Goal: Task Accomplishment & Management: Manage account settings

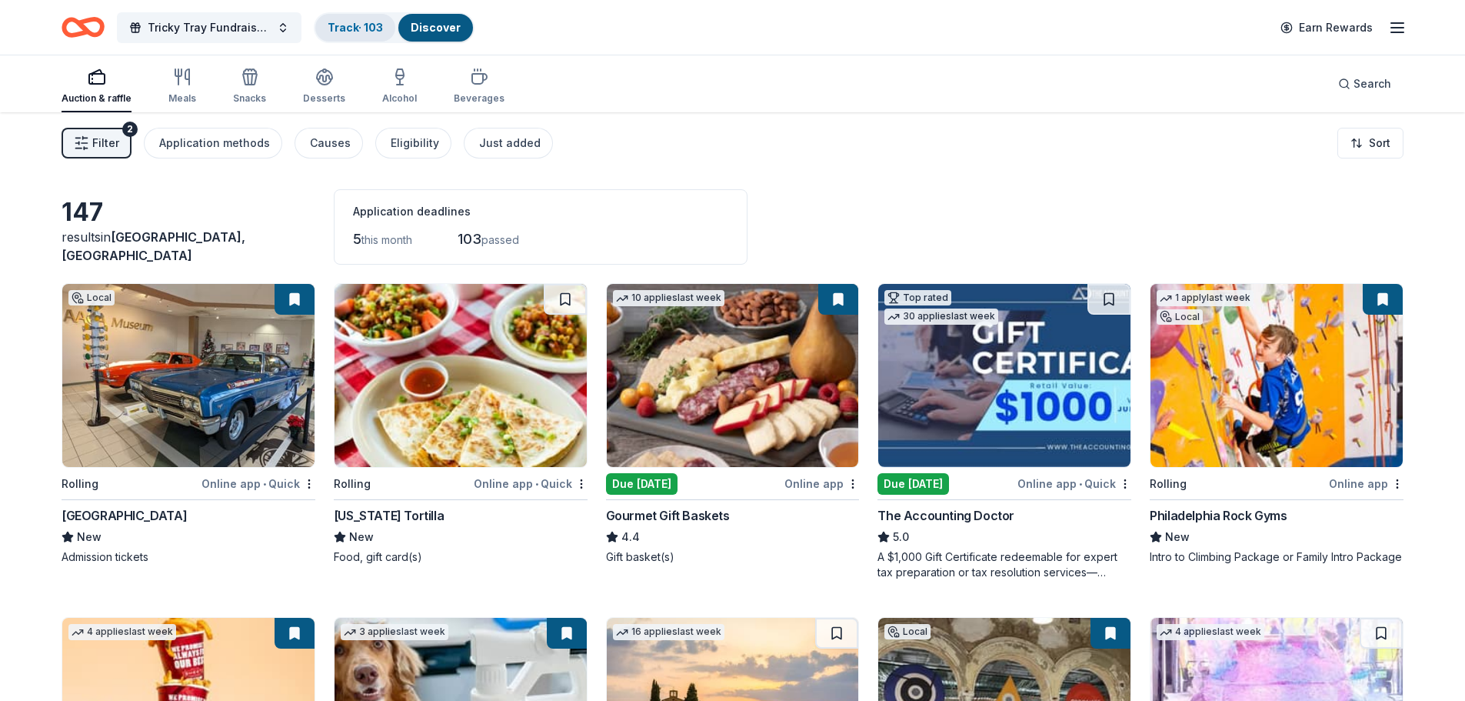
click at [359, 31] on link "Track · 103" at bounding box center [355, 27] width 55 height 13
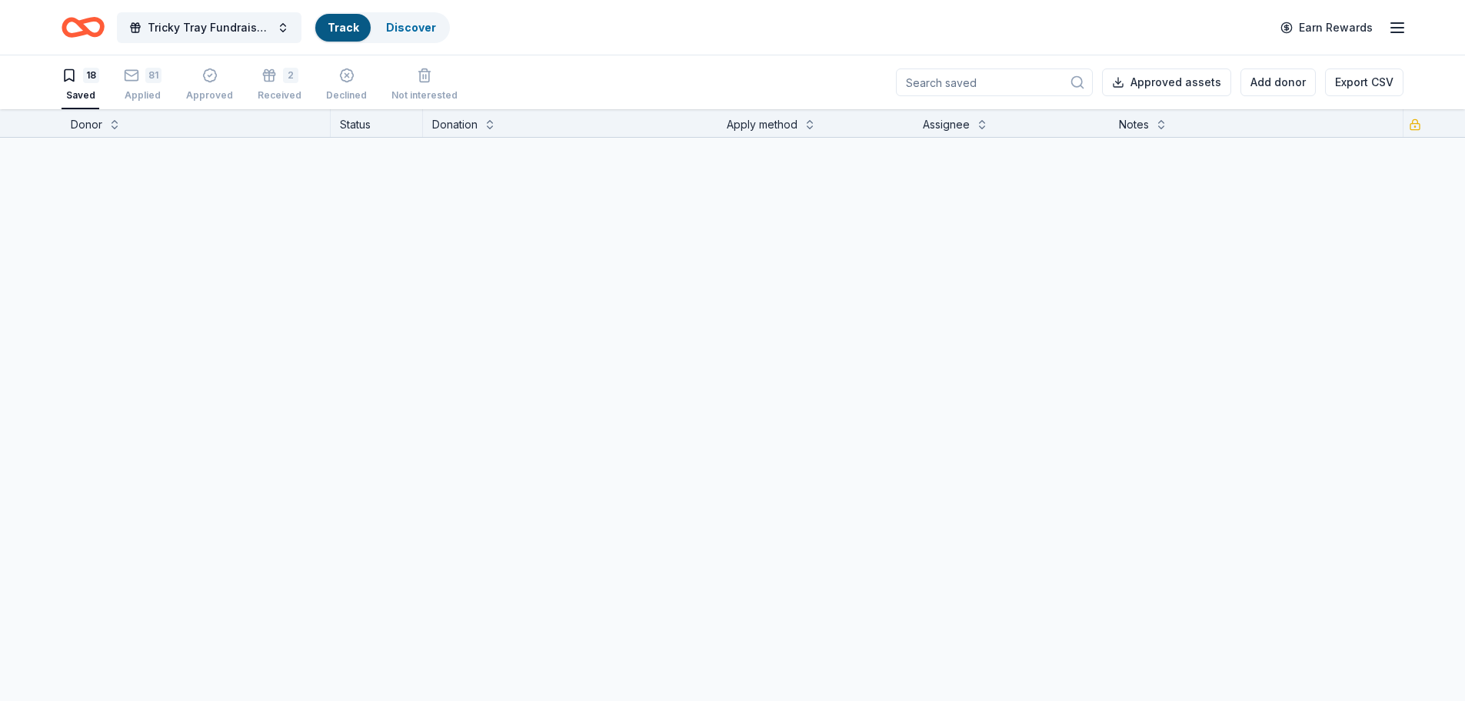
scroll to position [1, 0]
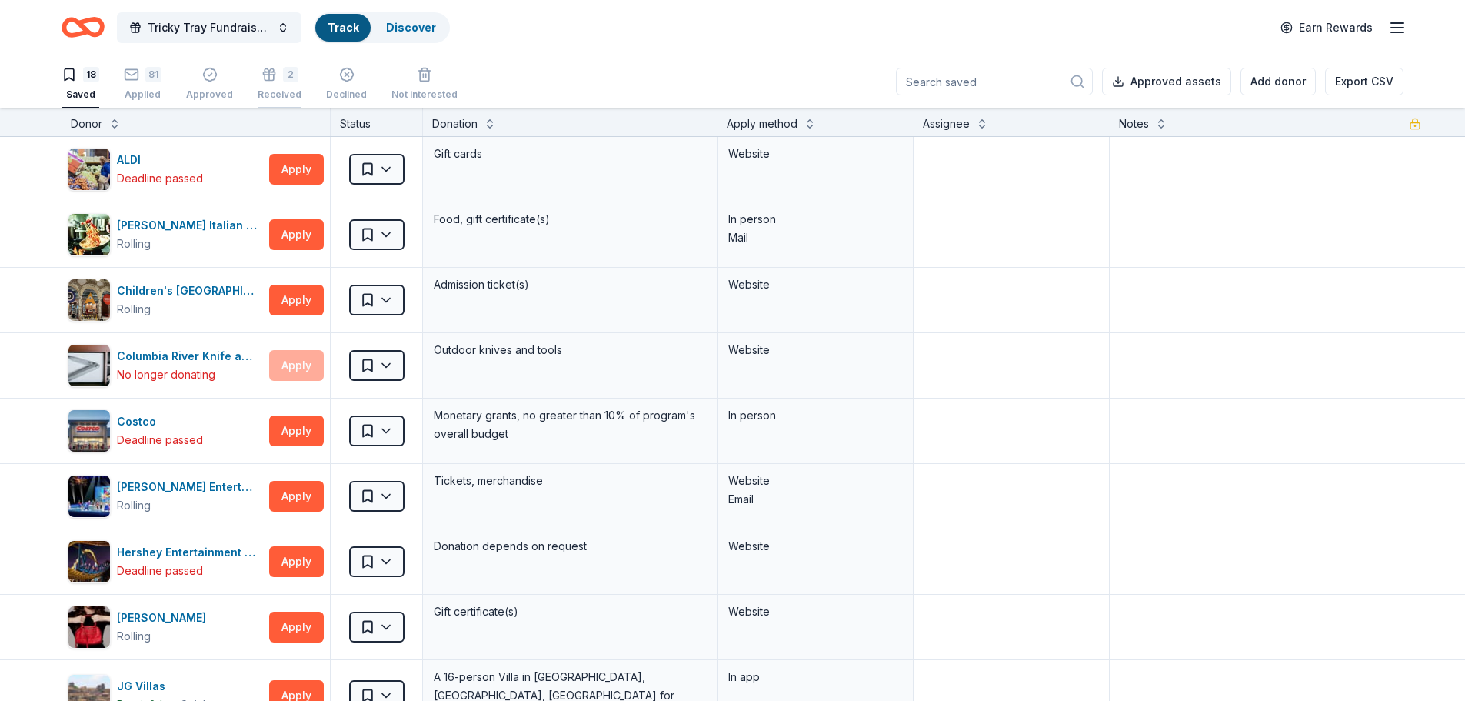
click at [270, 92] on div "Received" at bounding box center [280, 94] width 44 height 12
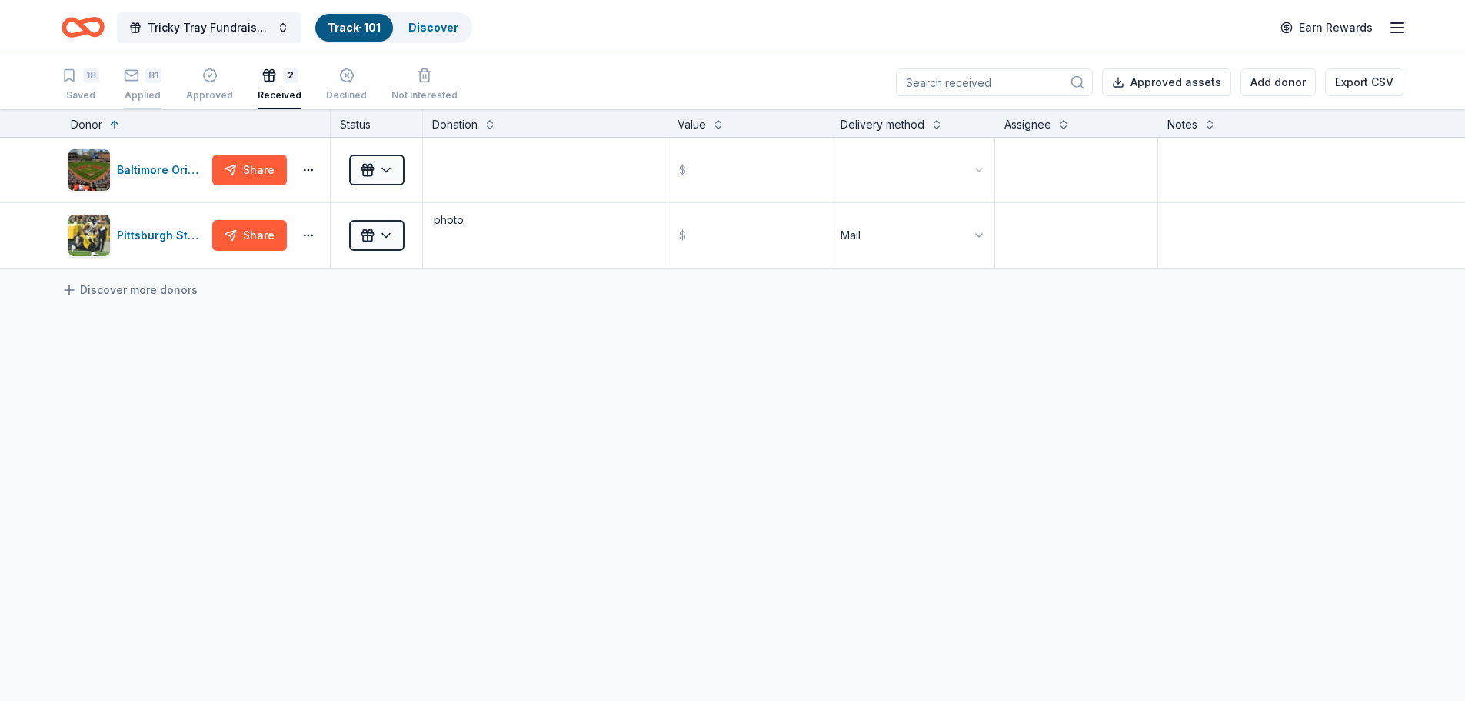
click at [149, 97] on div "Applied" at bounding box center [143, 95] width 38 height 12
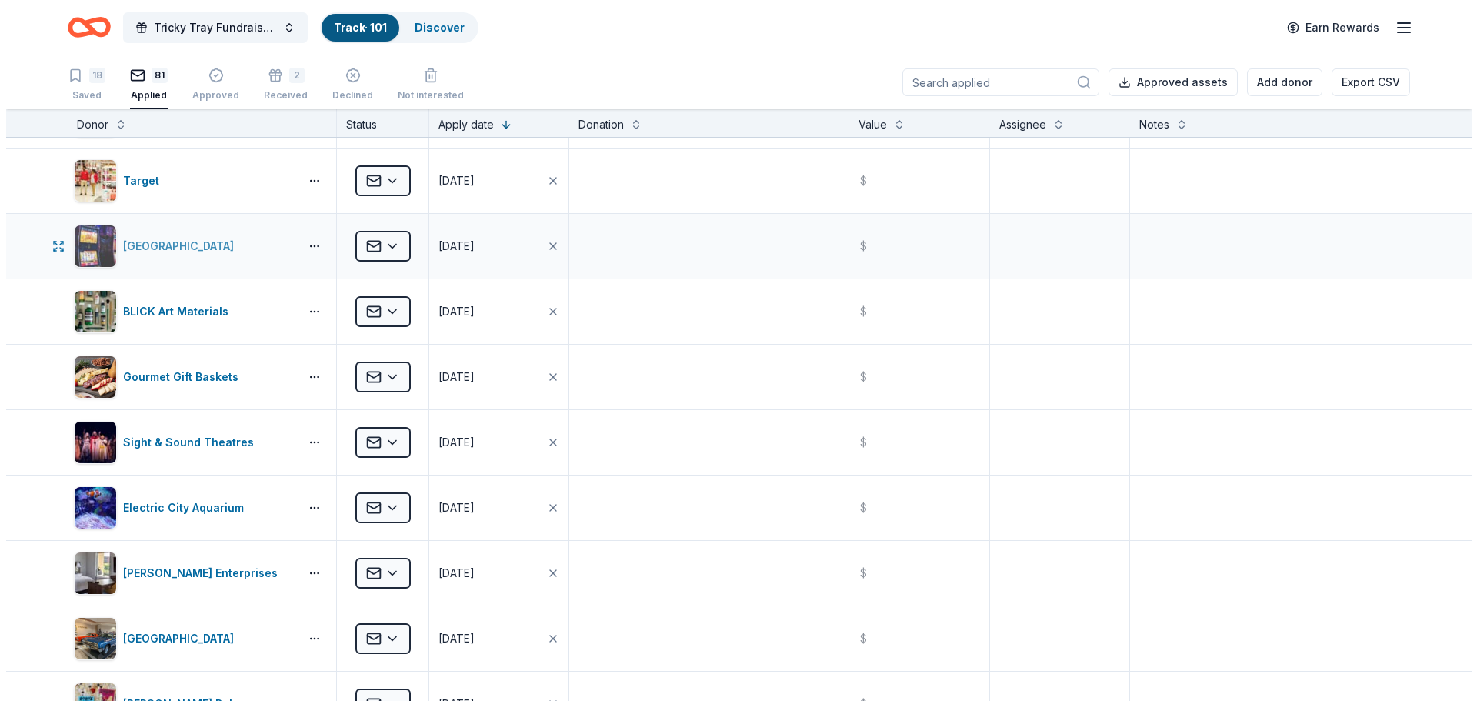
scroll to position [2231, 0]
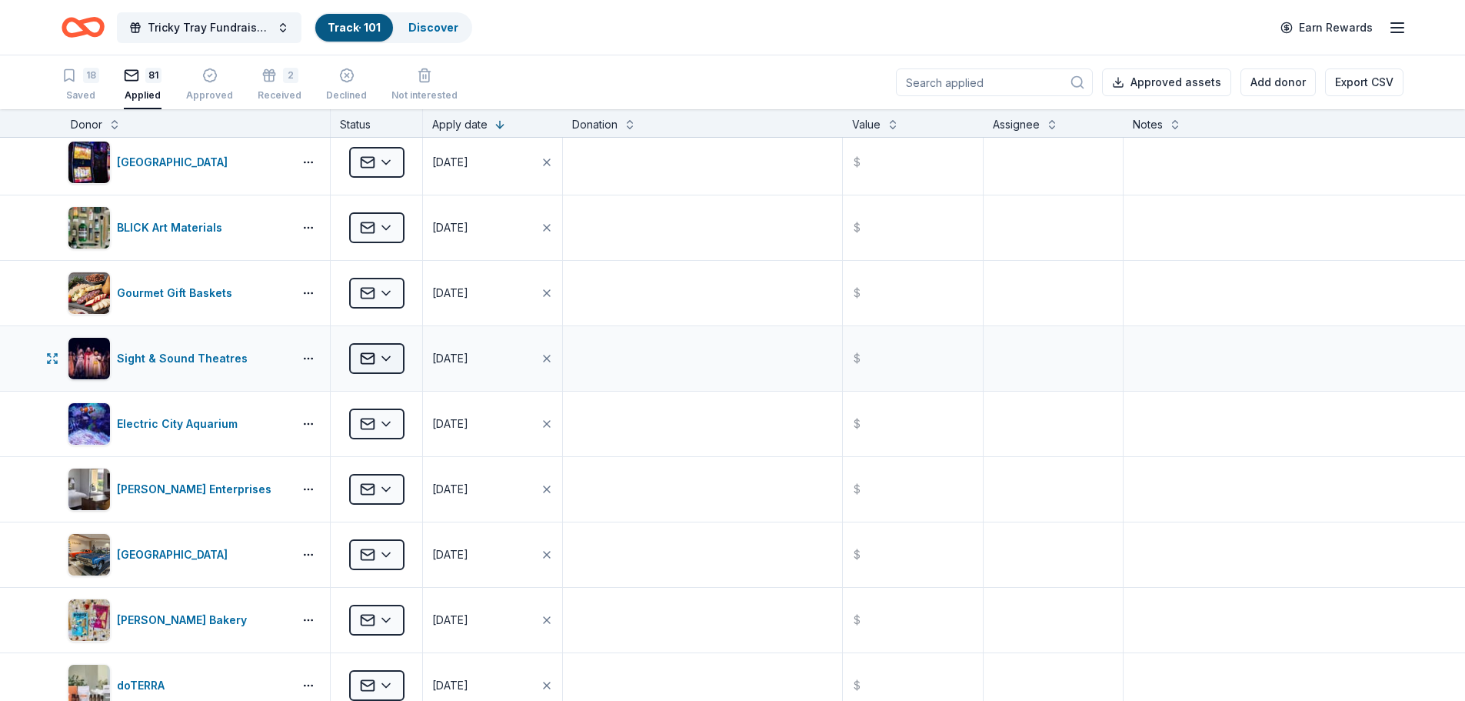
click at [389, 359] on html "Tricky Tray Fundraiser 2025 Track · 101 Discover Earn Rewards 18 Saved 81 Appli…" at bounding box center [732, 350] width 1465 height 701
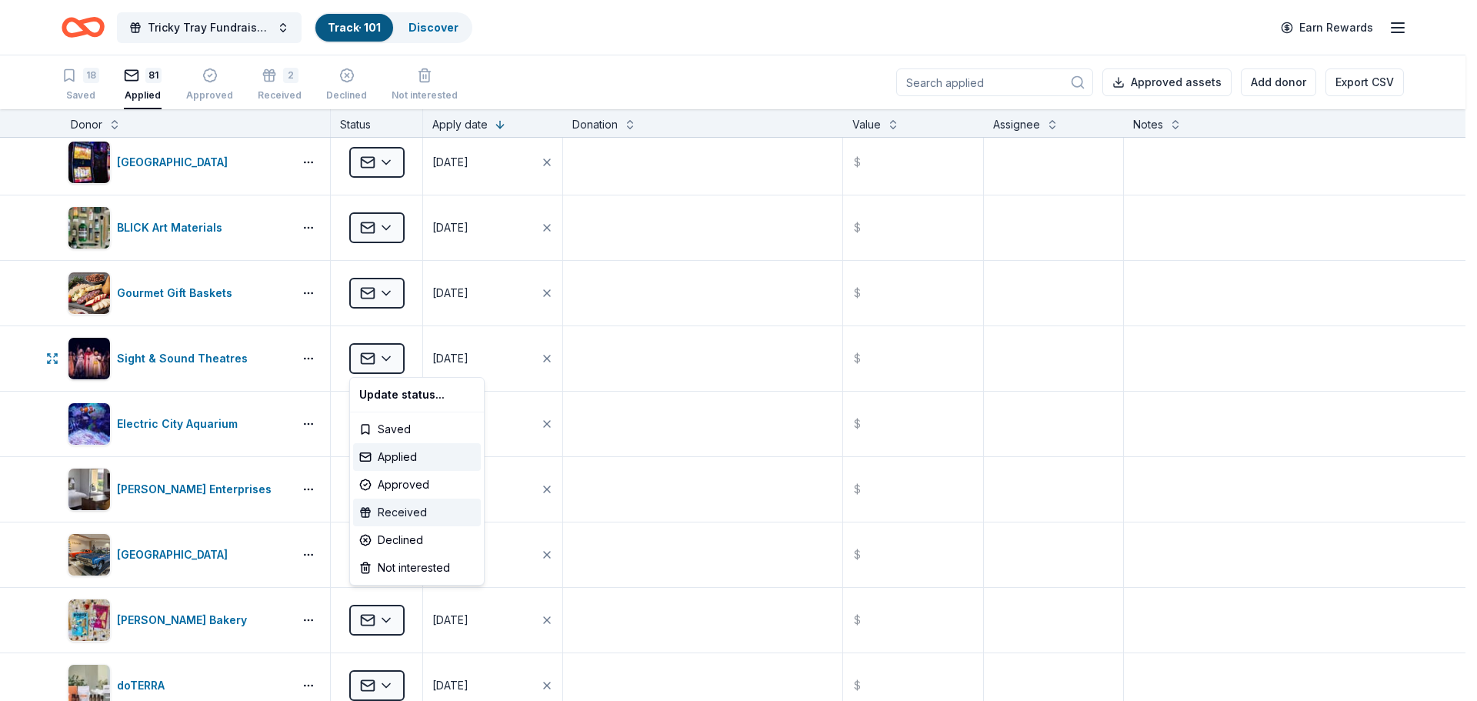
click at [394, 512] on div "Received" at bounding box center [417, 512] width 128 height 28
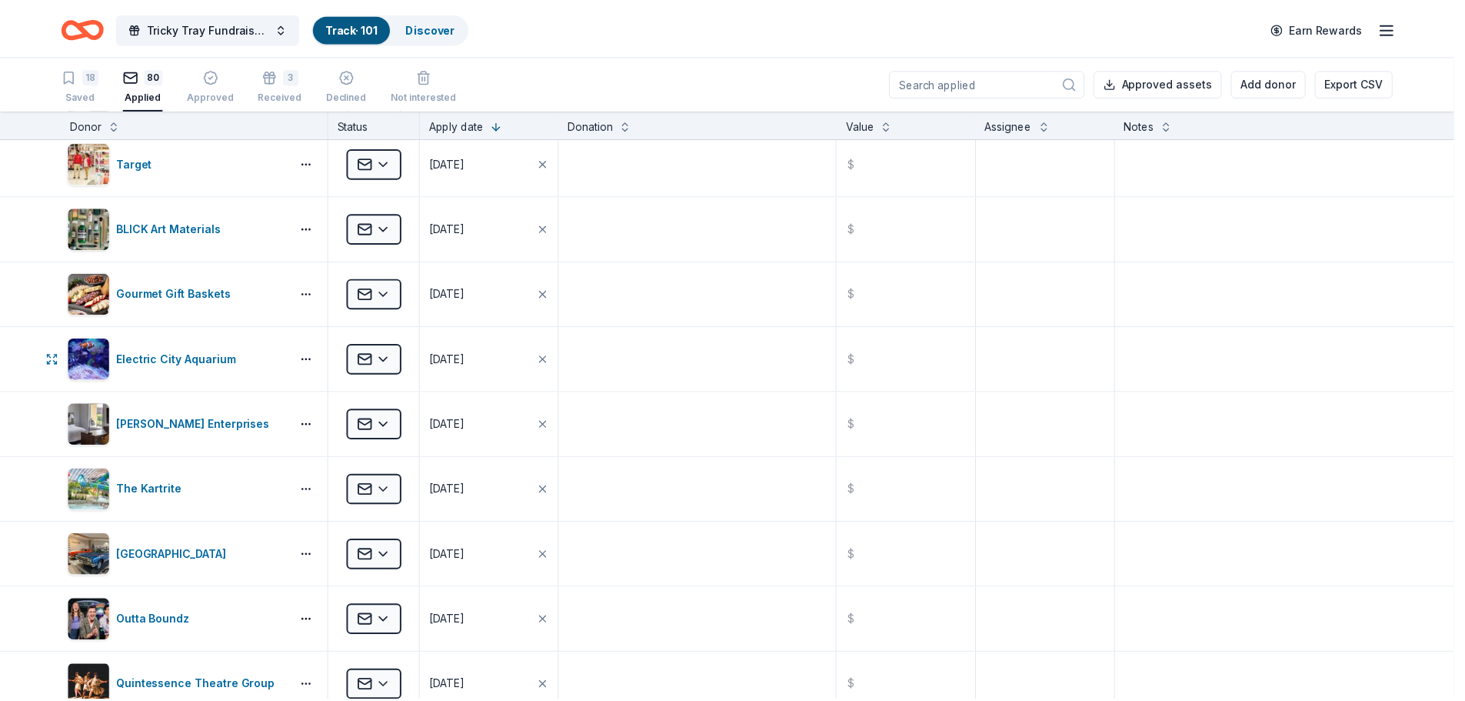
scroll to position [2166, 0]
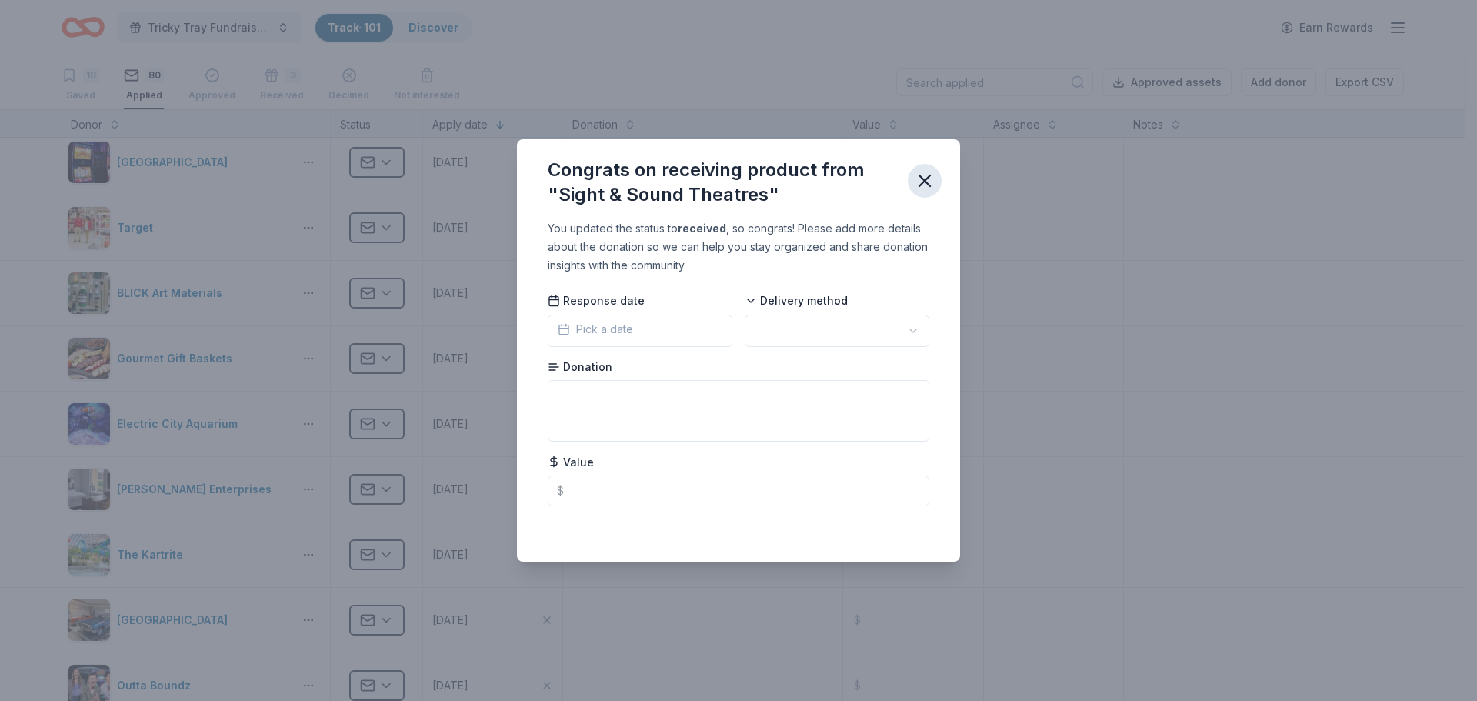
click at [920, 180] on icon "button" at bounding box center [925, 181] width 22 height 22
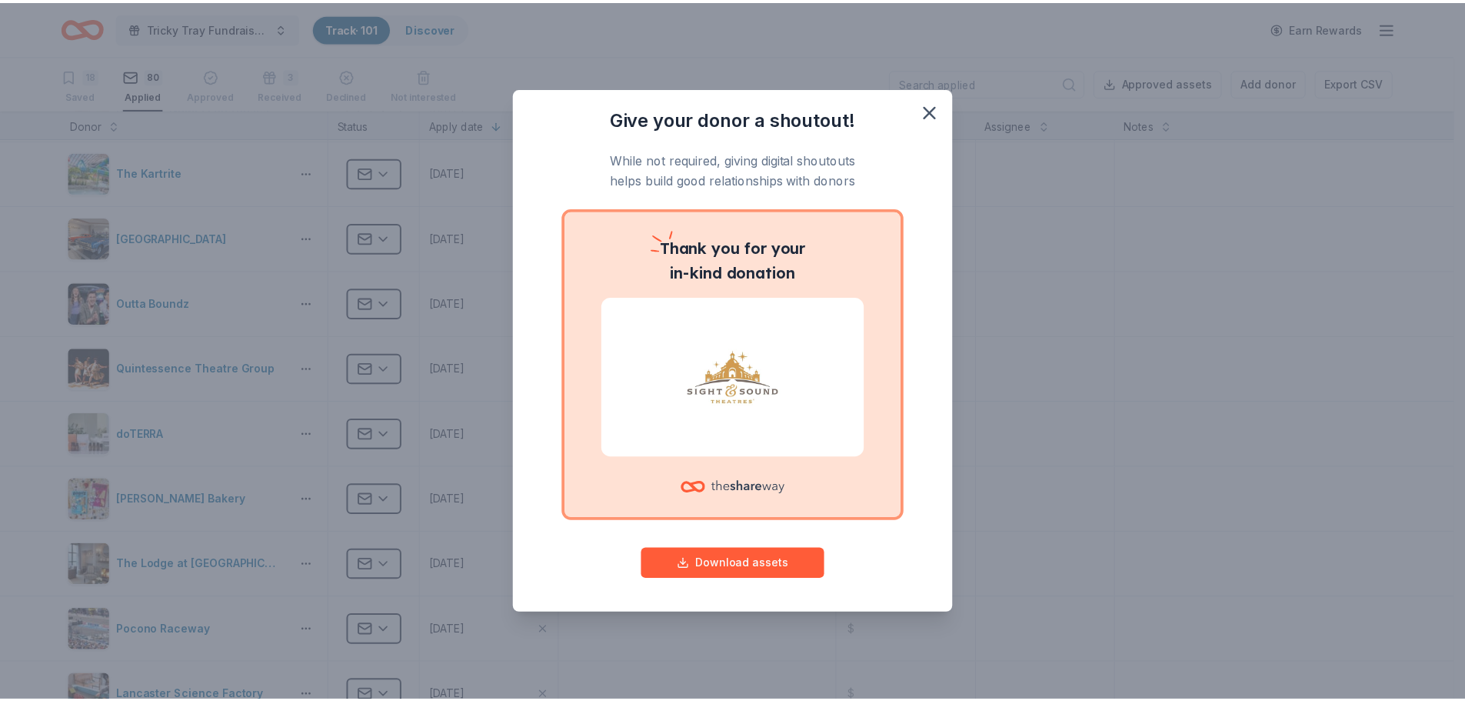
scroll to position [2550, 0]
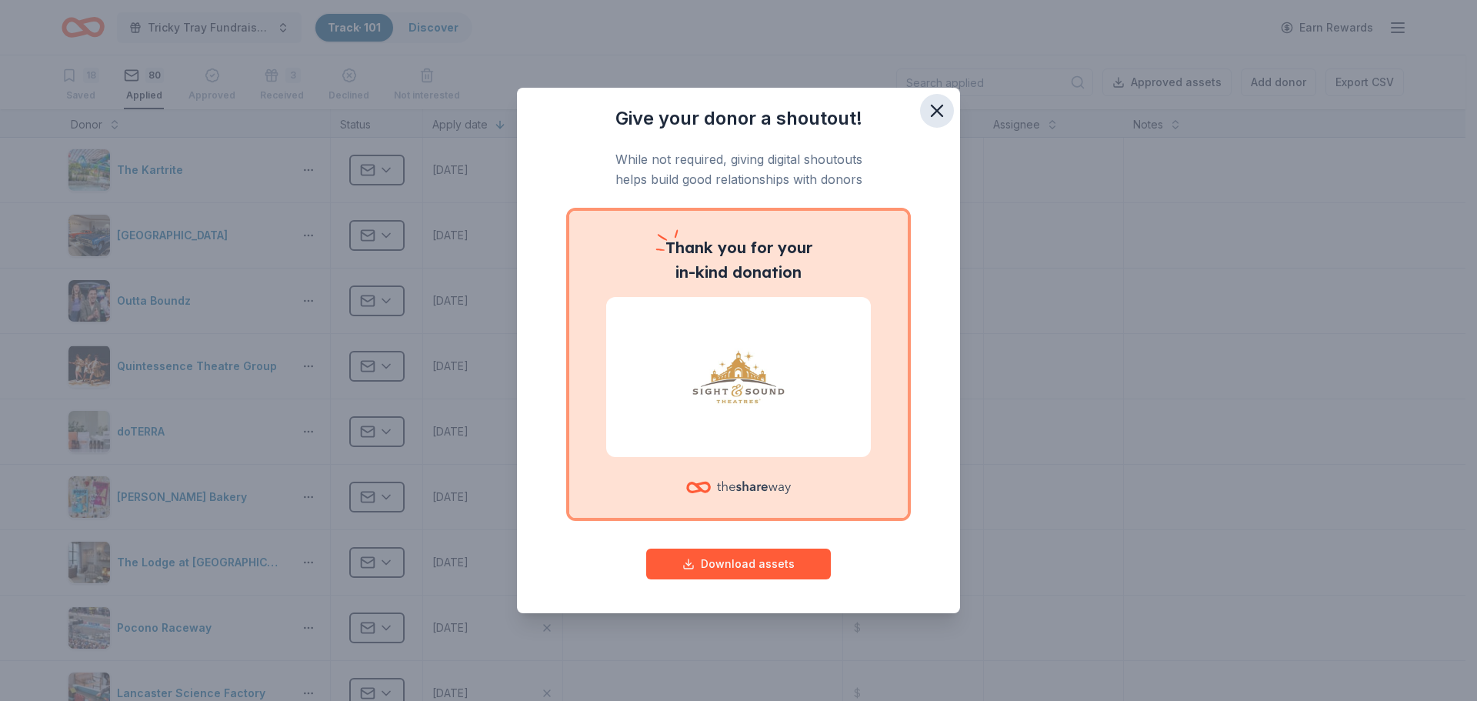
click at [935, 110] on icon "button" at bounding box center [937, 110] width 11 height 11
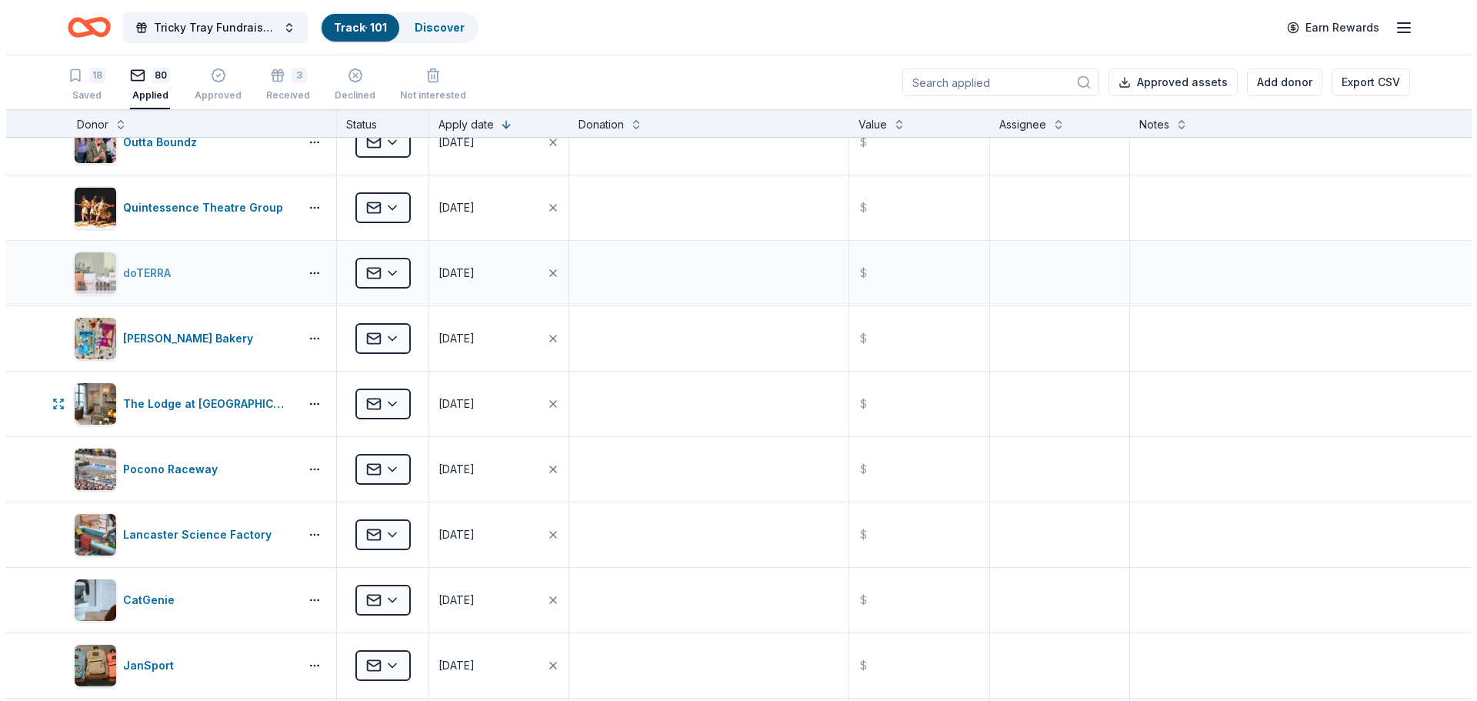
scroll to position [2781, 0]
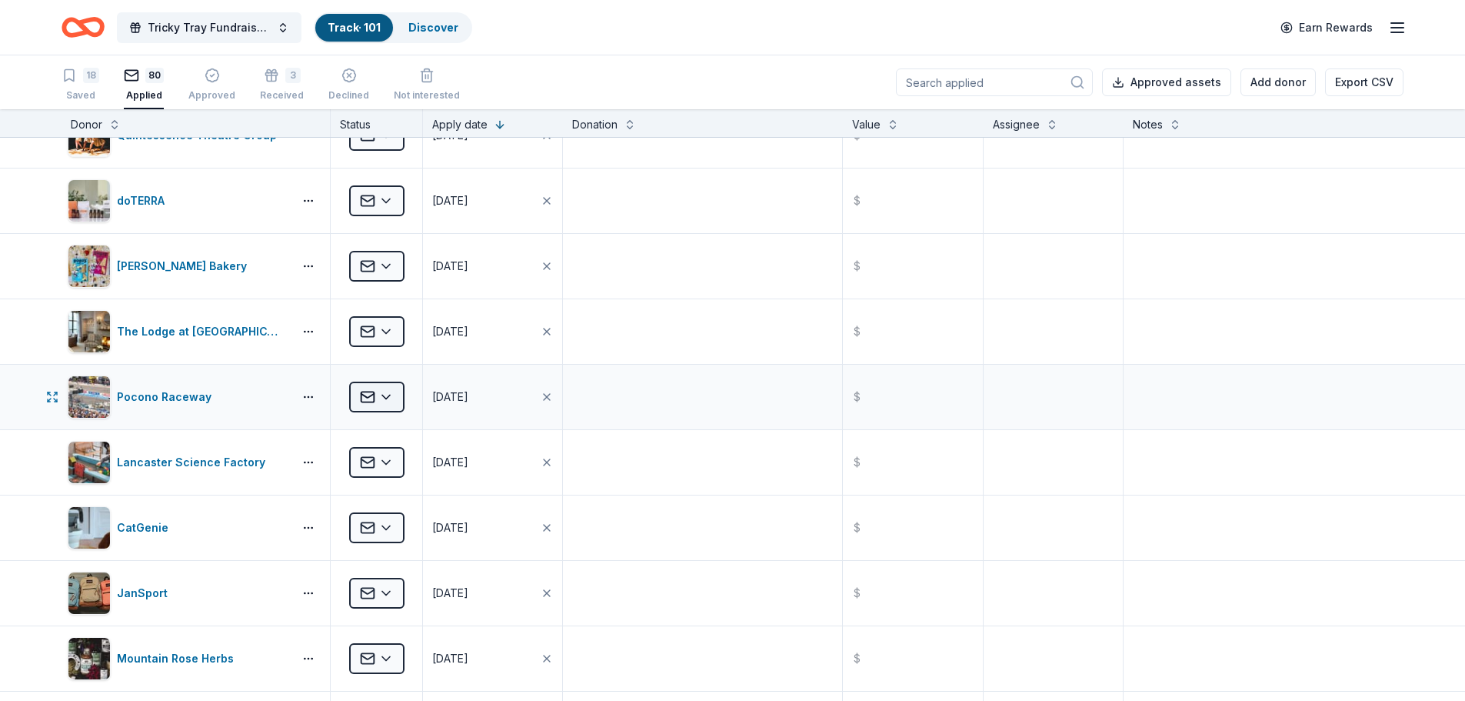
click at [387, 395] on html "Tricky Tray Fundraiser 2025 Track · 101 Discover Earn Rewards 18 Saved 80 Appli…" at bounding box center [732, 350] width 1465 height 701
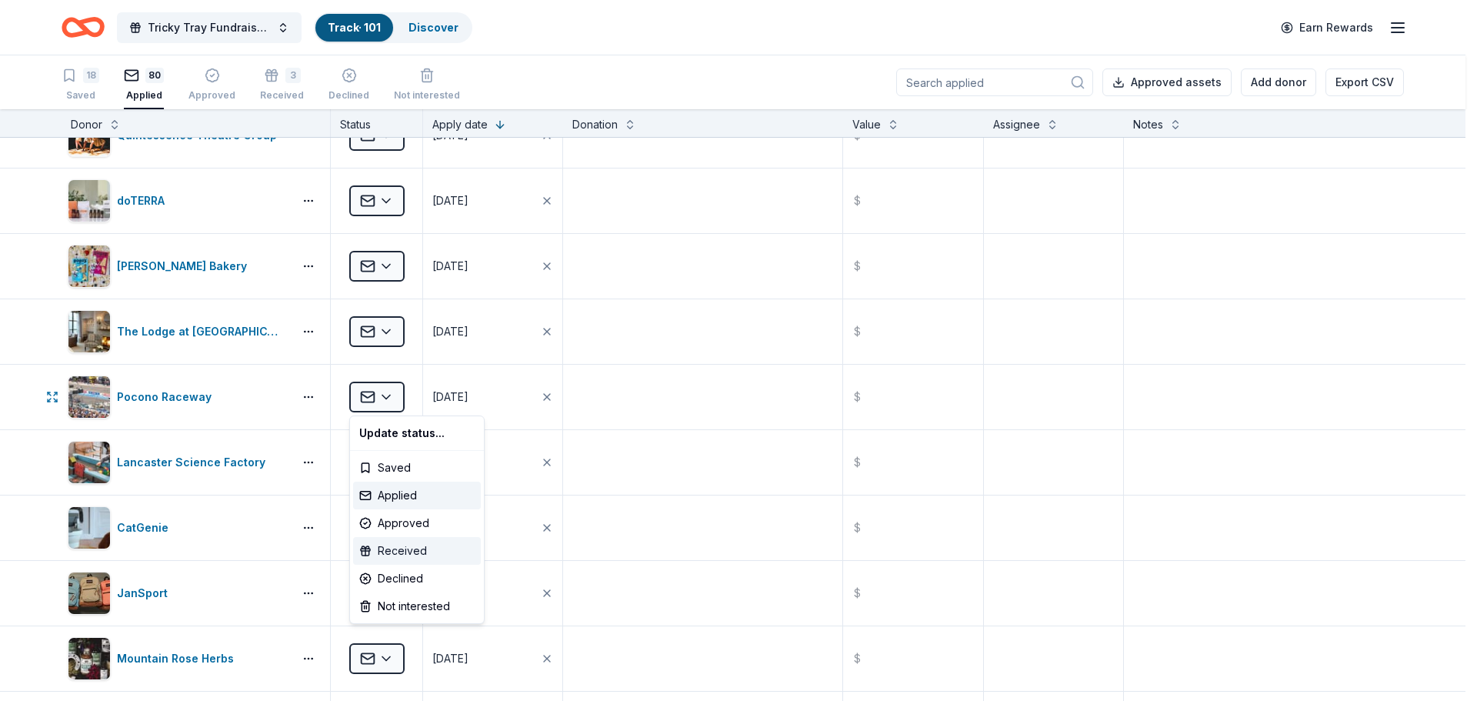
click at [406, 557] on div "Received" at bounding box center [417, 551] width 128 height 28
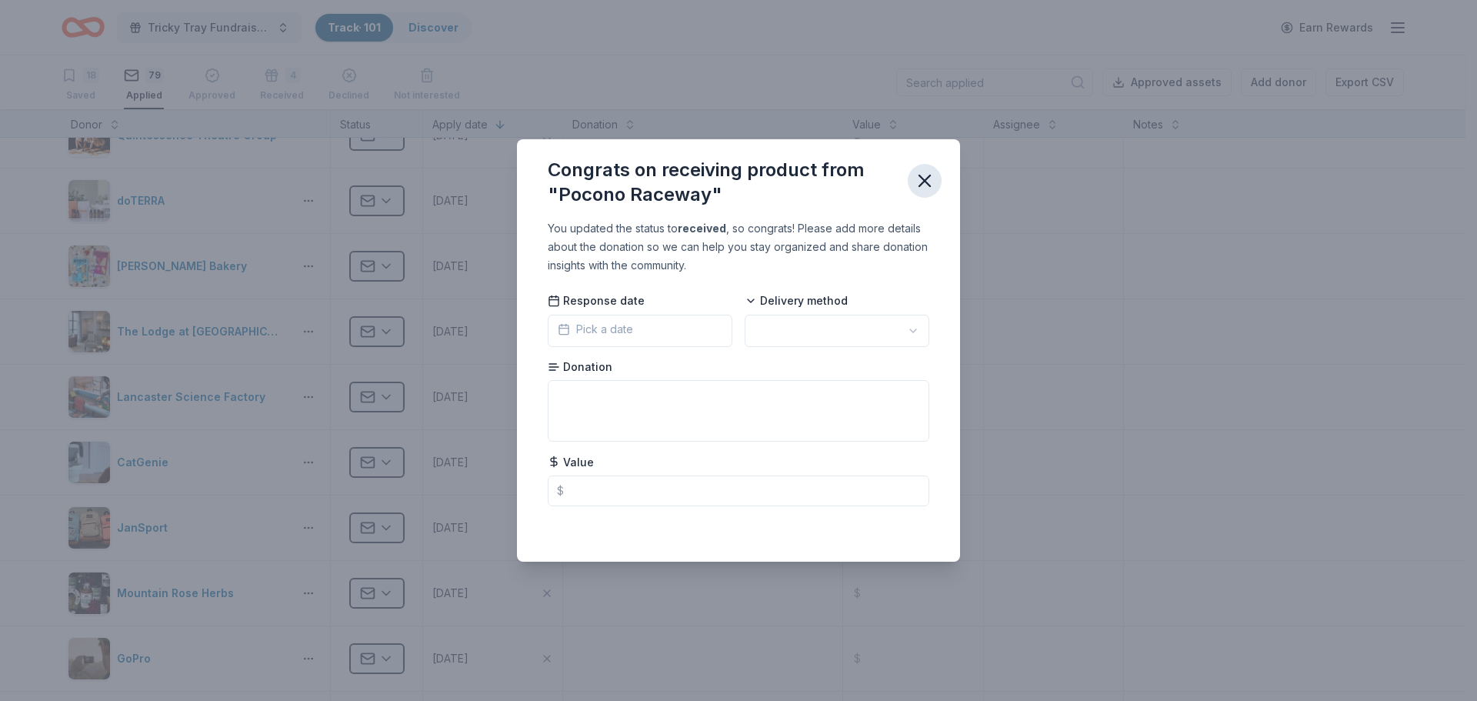
click at [925, 183] on icon "button" at bounding box center [925, 181] width 22 height 22
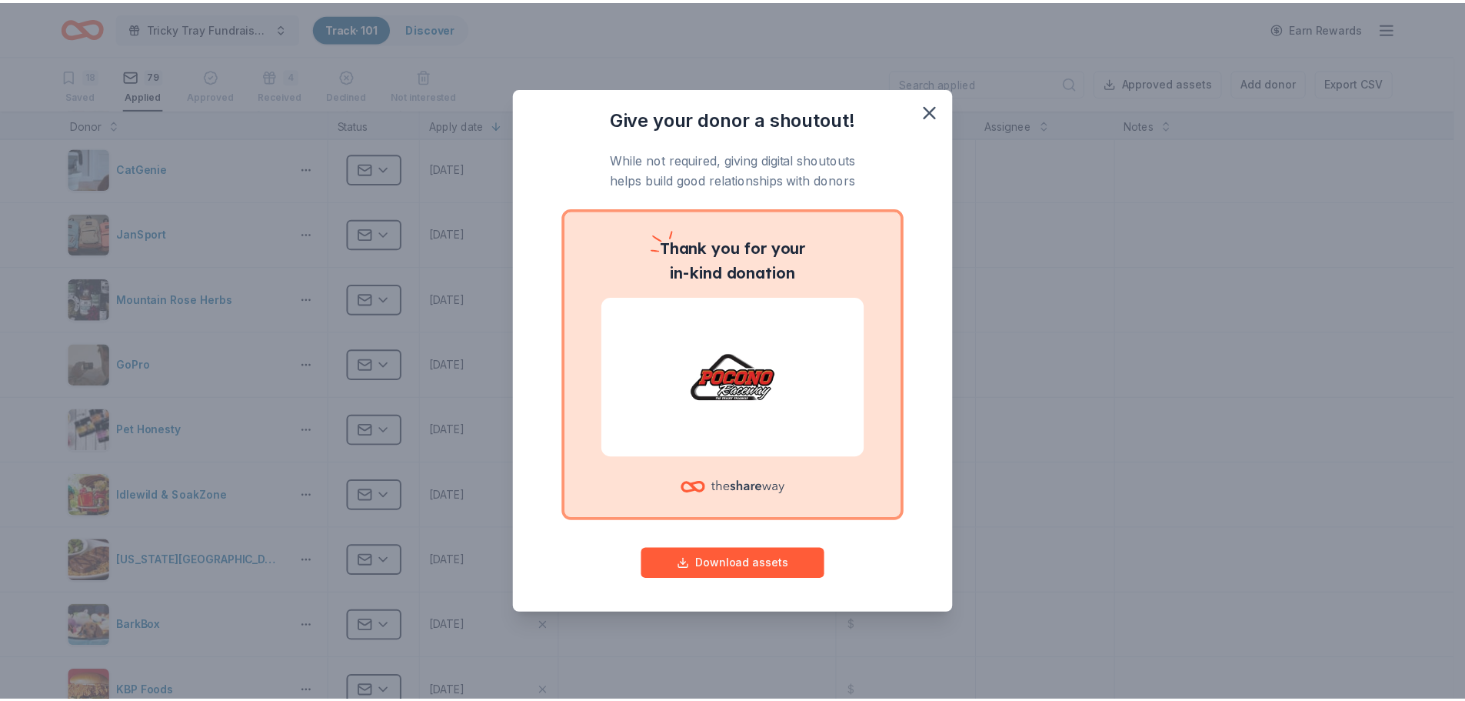
scroll to position [3089, 0]
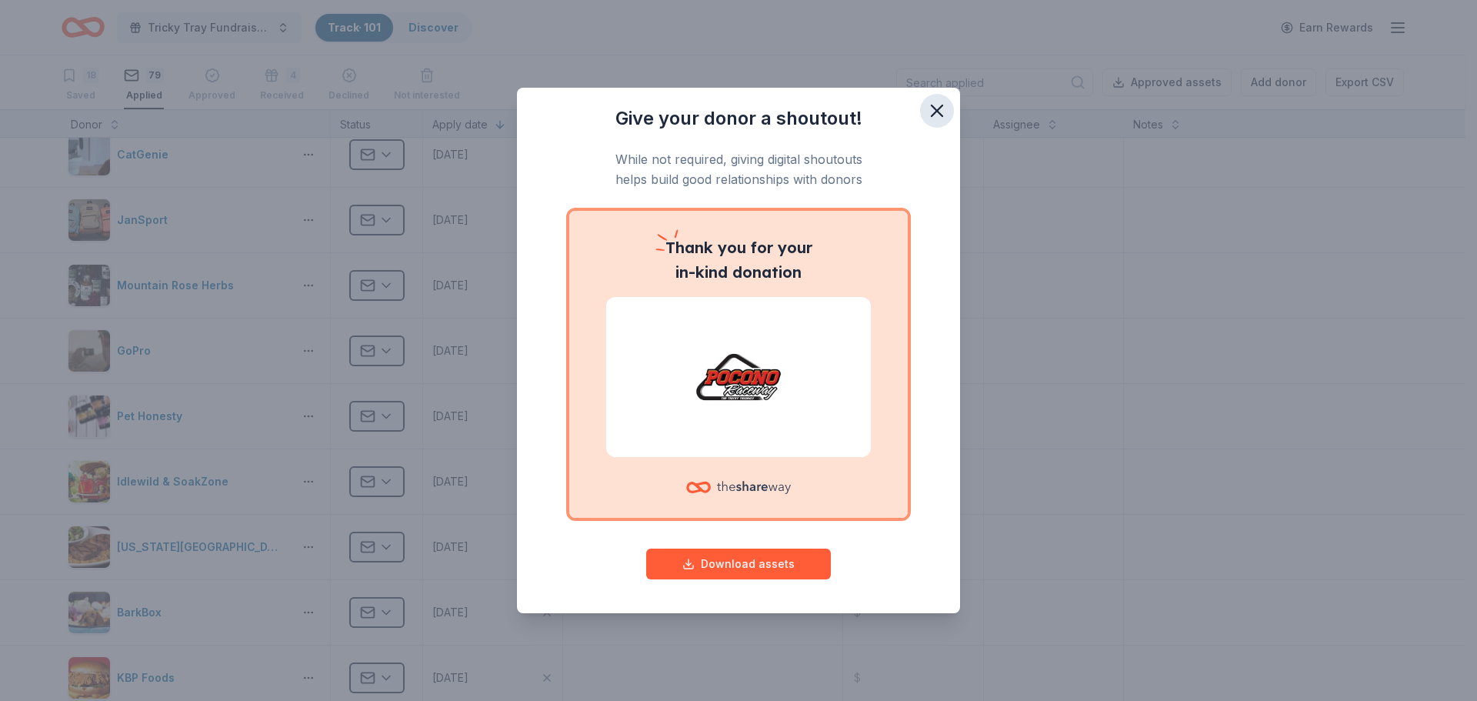
click at [934, 114] on icon "button" at bounding box center [937, 110] width 11 height 11
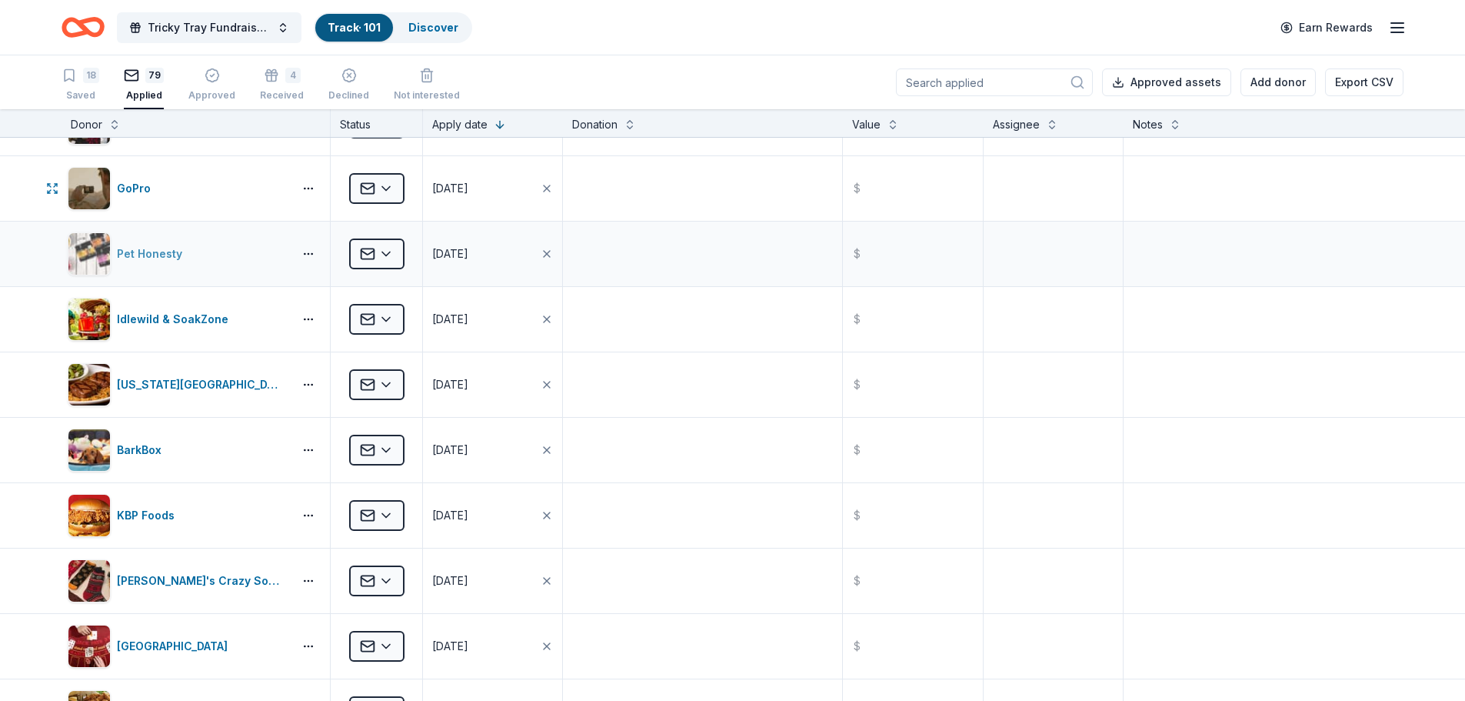
scroll to position [3319, 0]
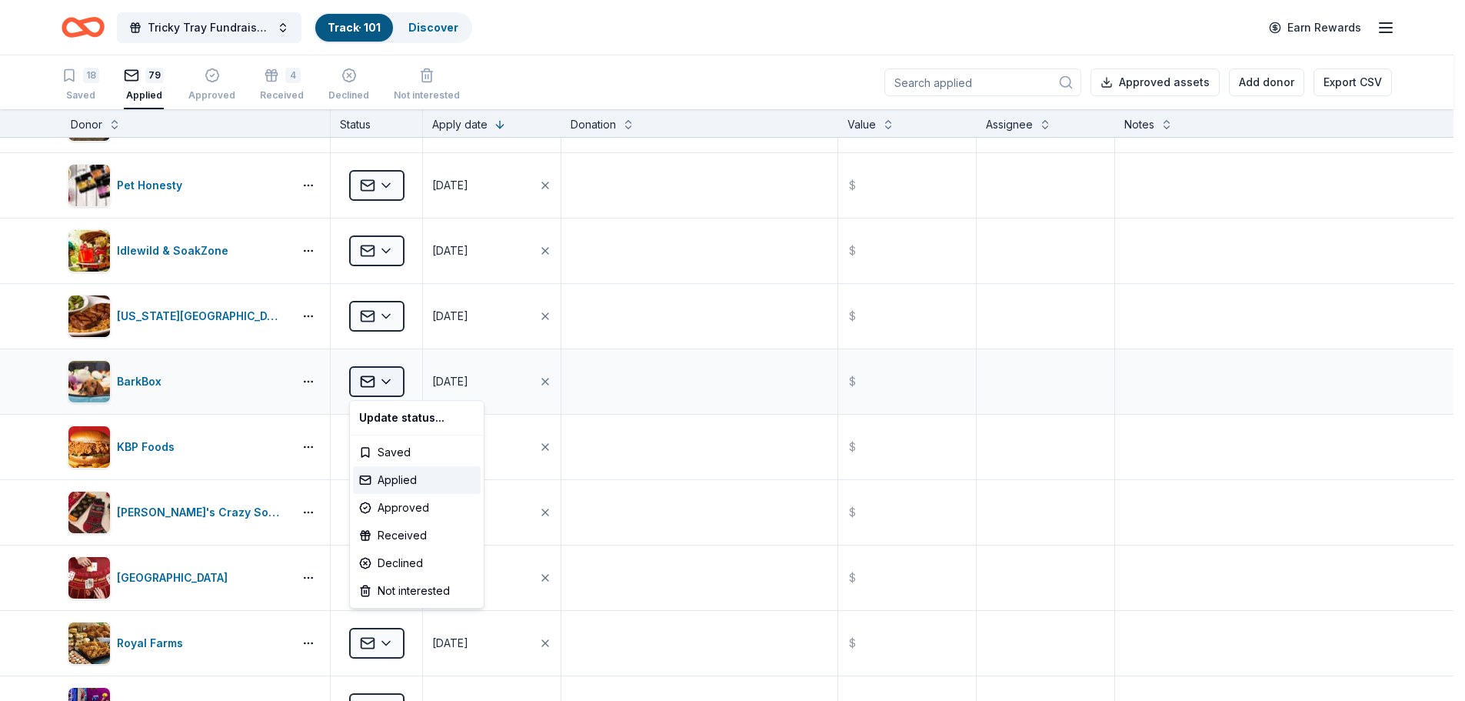
click at [385, 382] on html "Tricky Tray Fundraiser 2025 Track · 101 Discover Earn Rewards 18 Saved 79 Appli…" at bounding box center [732, 350] width 1465 height 701
click at [399, 537] on div "Received" at bounding box center [417, 536] width 128 height 28
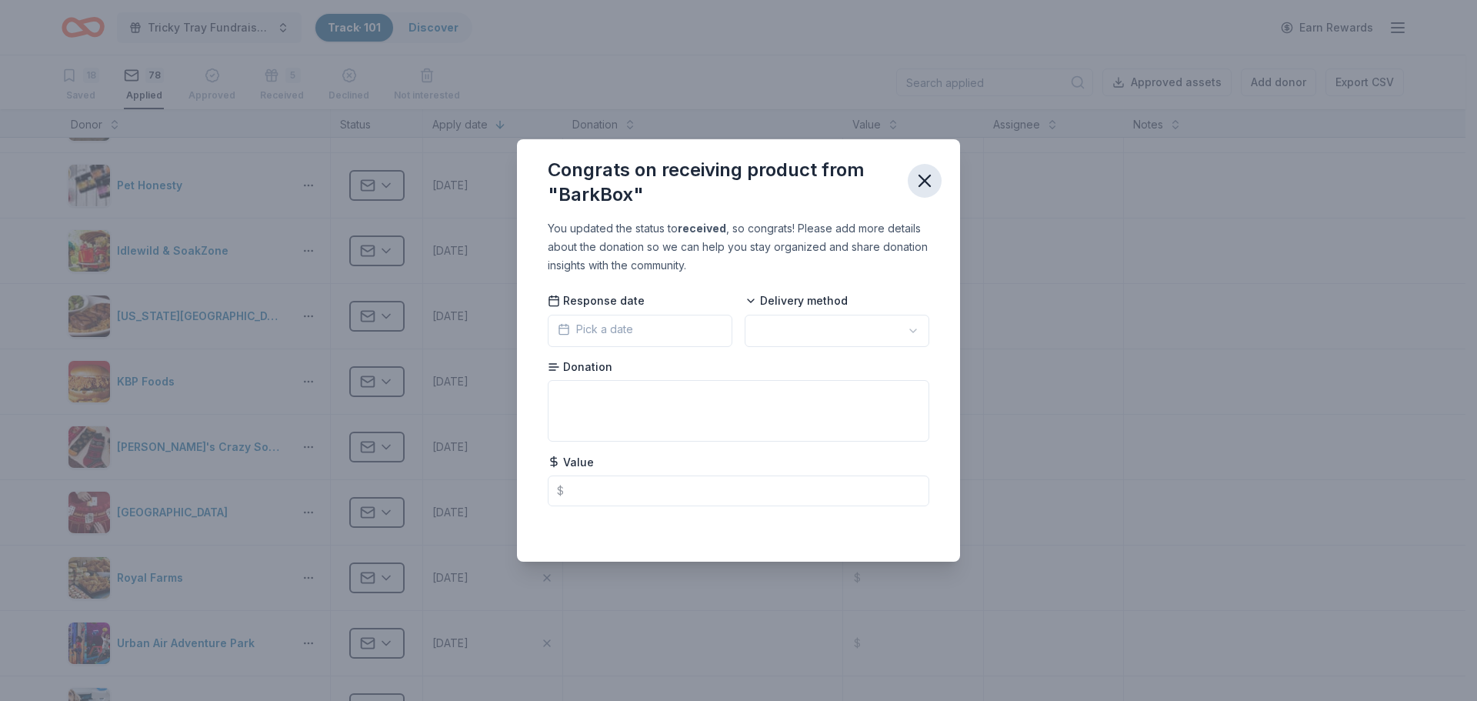
drag, startPoint x: 940, startPoint y: 188, endPoint x: 928, endPoint y: 174, distance: 18.5
click at [940, 187] on button "button" at bounding box center [925, 181] width 34 height 34
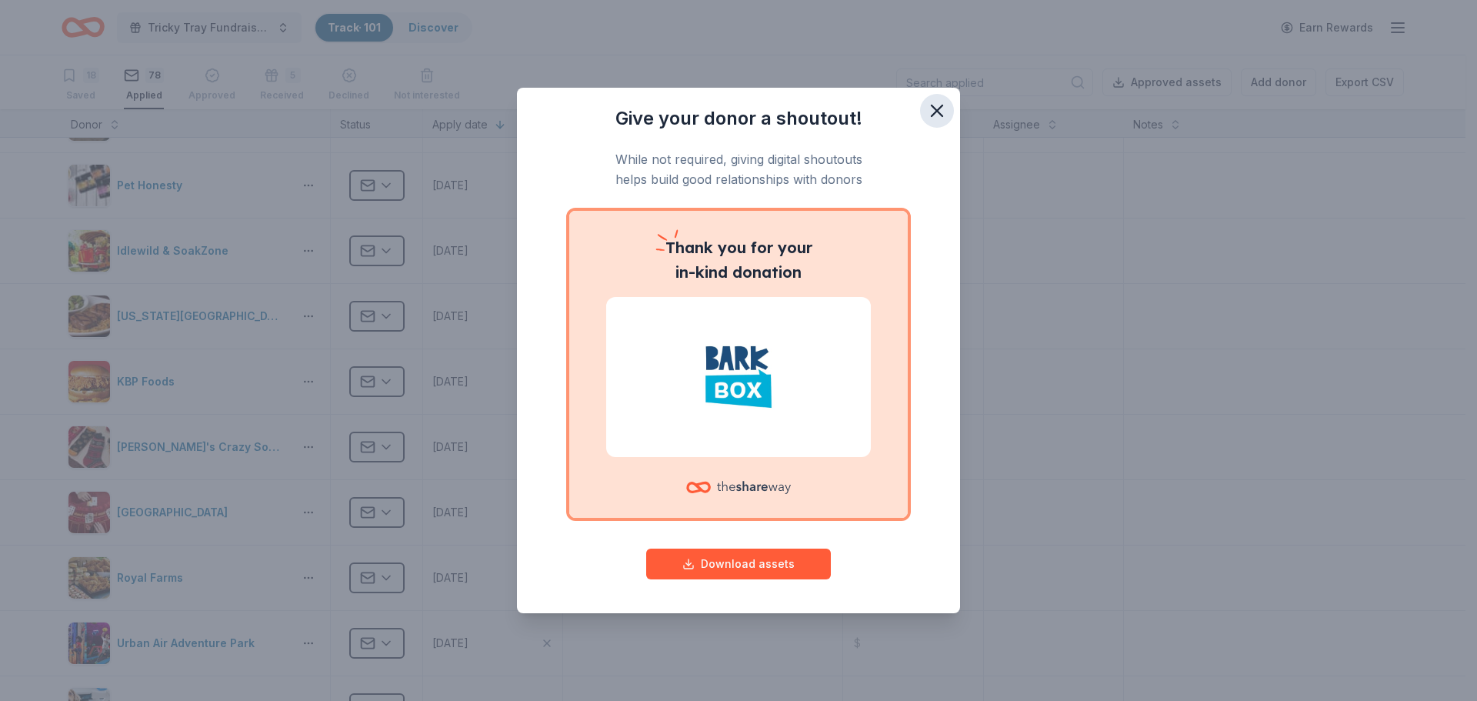
drag, startPoint x: 932, startPoint y: 112, endPoint x: 945, endPoint y: 129, distance: 21.4
click at [932, 112] on icon "button" at bounding box center [937, 111] width 22 height 22
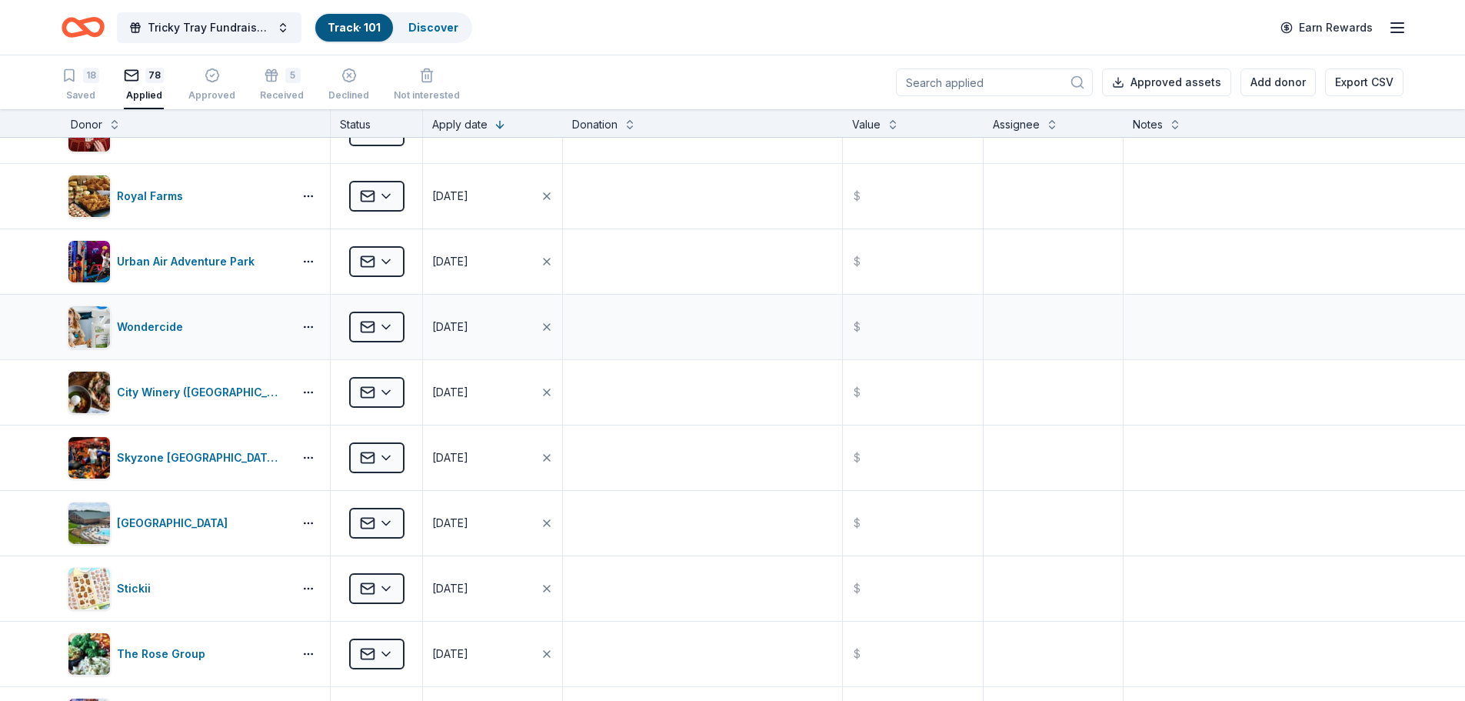
scroll to position [3704, 0]
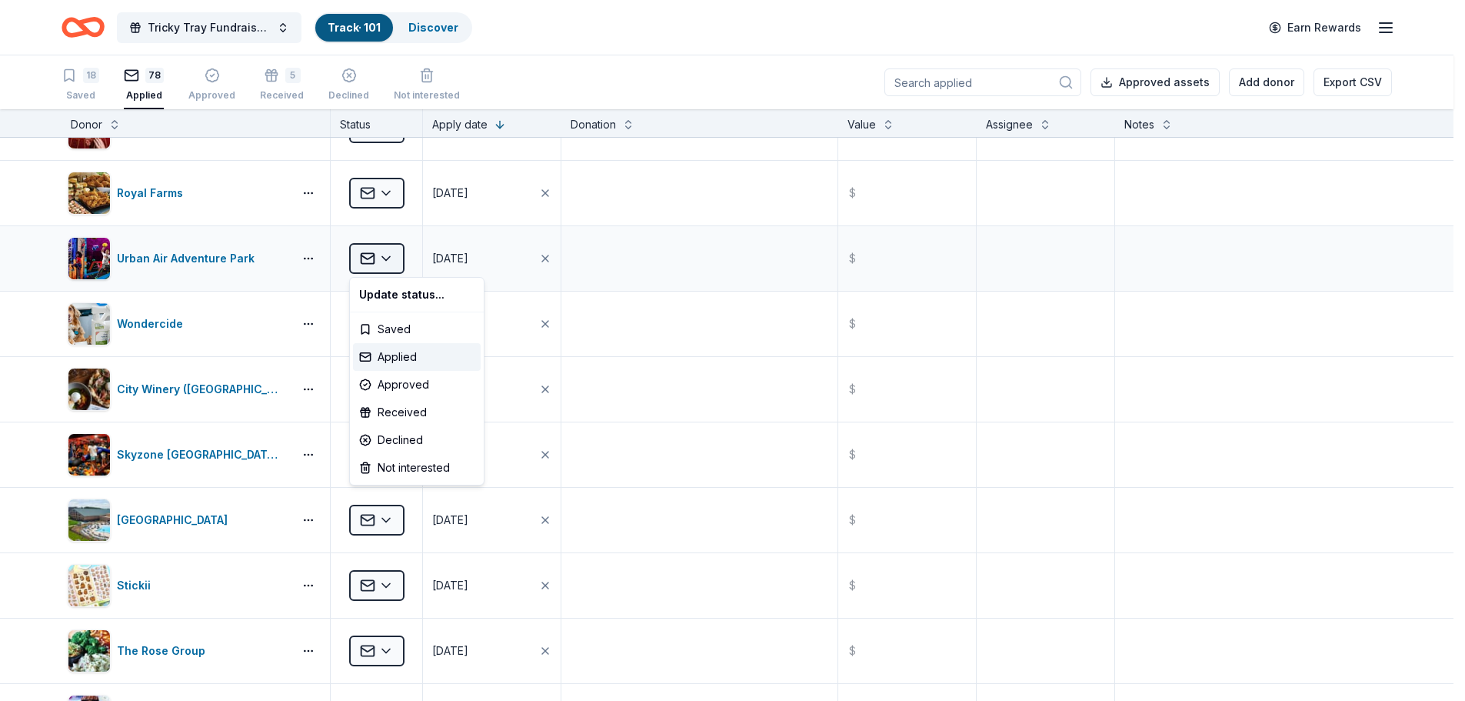
click at [395, 260] on html "Tricky Tray Fundraiser 2025 Track · 101 Discover Earn Rewards 18 Saved 78 Appli…" at bounding box center [732, 350] width 1465 height 701
click at [385, 410] on div "Received" at bounding box center [417, 412] width 128 height 28
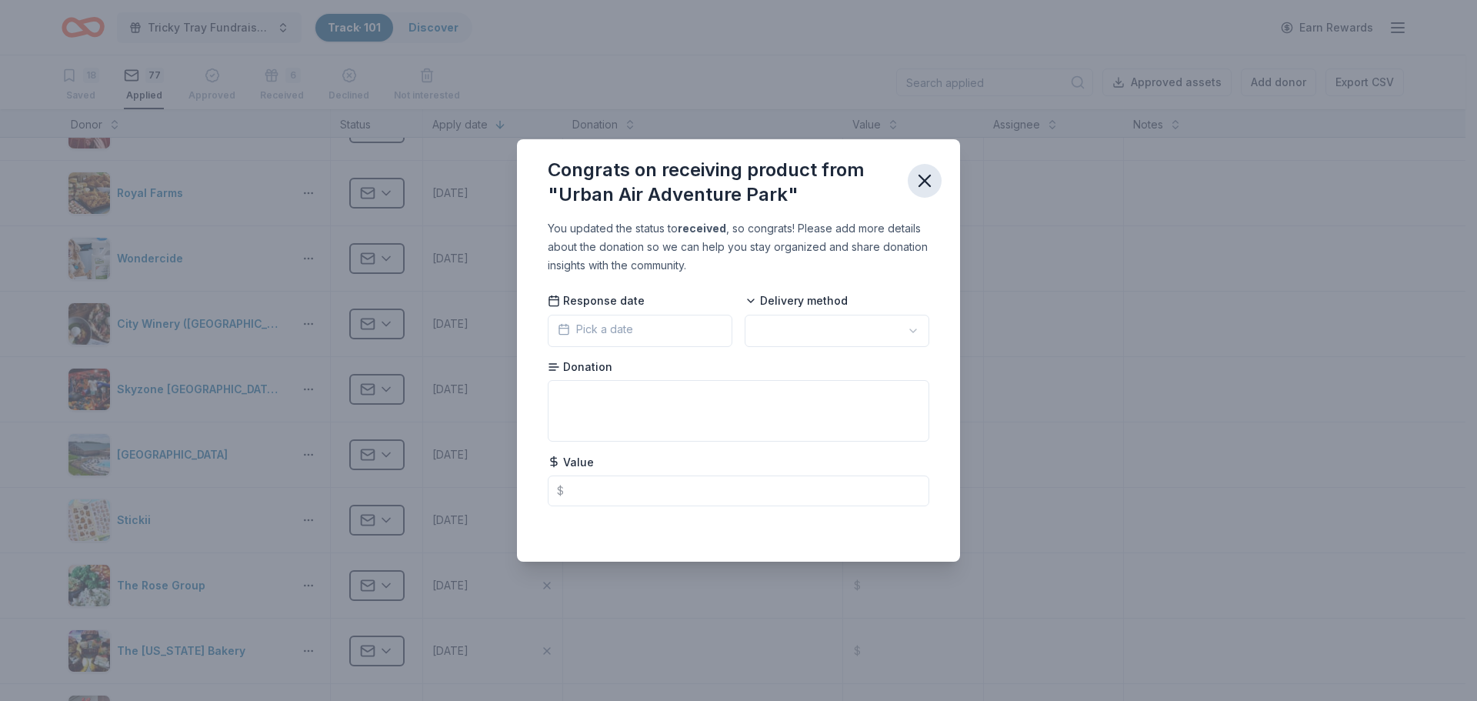
click at [923, 180] on icon "button" at bounding box center [924, 180] width 11 height 11
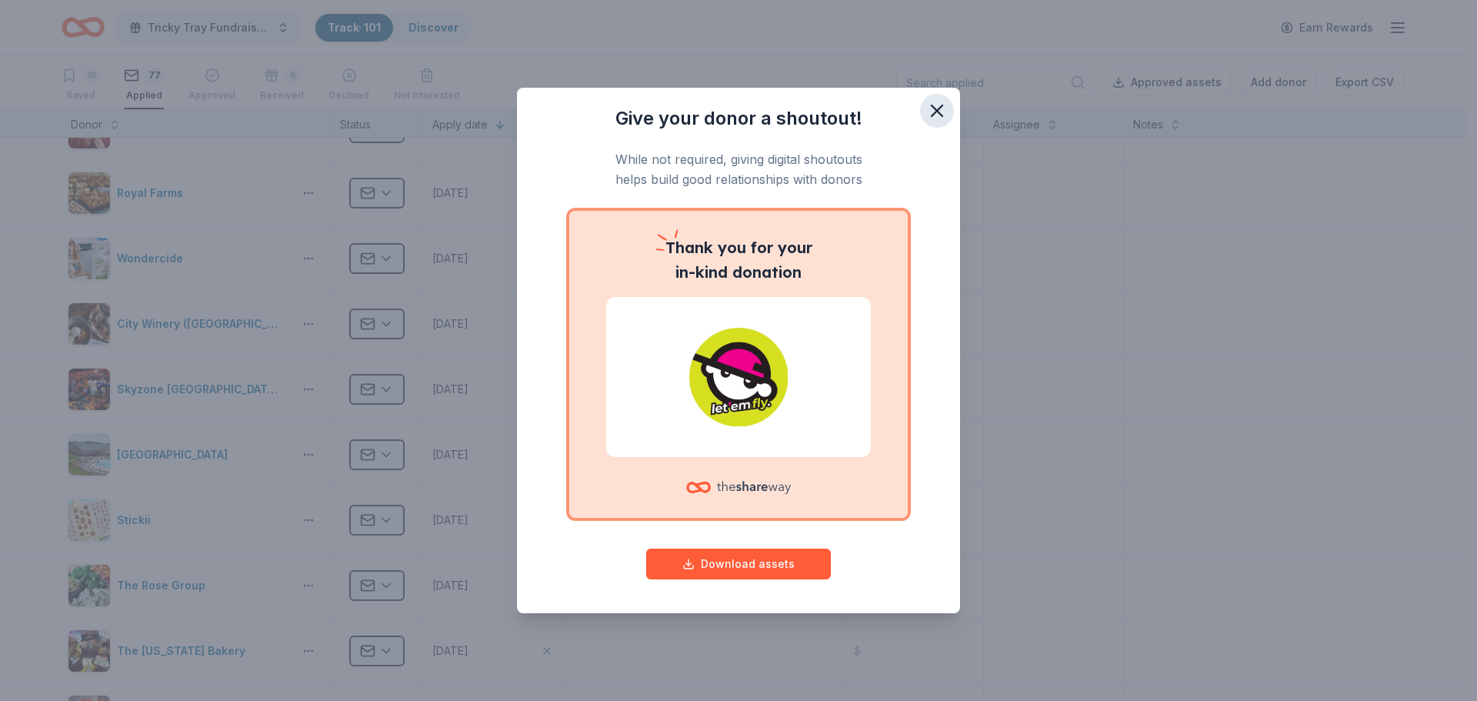
click at [923, 101] on button "button" at bounding box center [937, 111] width 34 height 34
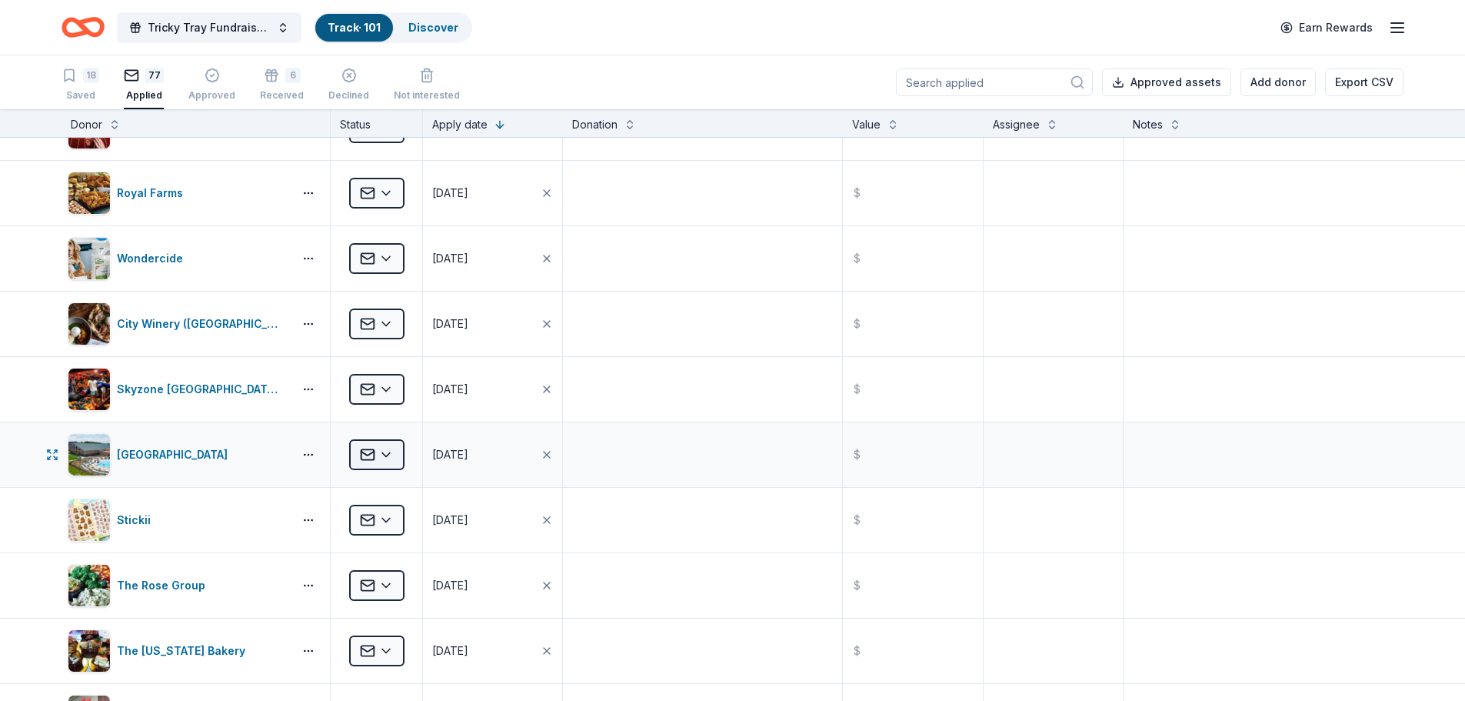
click at [387, 458] on html "Tricky Tray Fundraiser 2025 Track · 101 Discover Earn Rewards 18 Saved 77 Appli…" at bounding box center [732, 350] width 1465 height 701
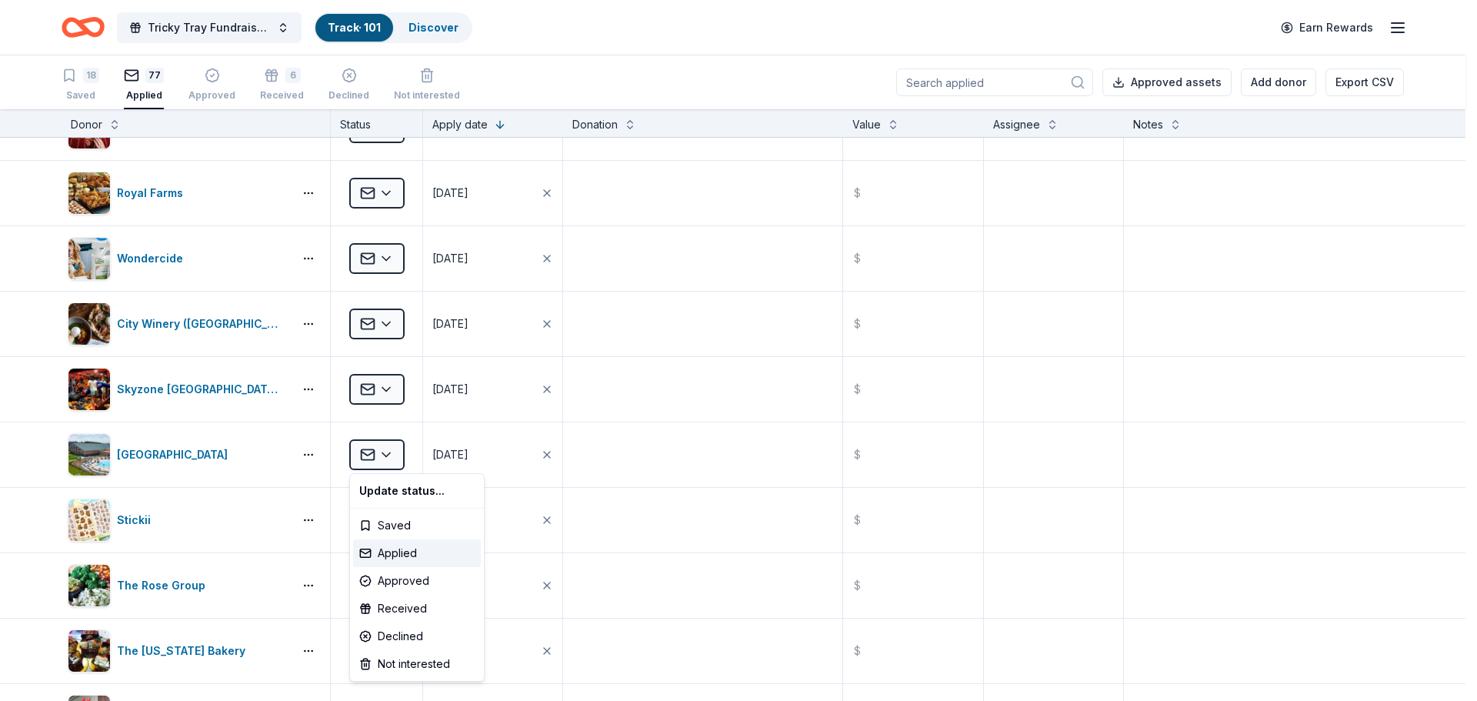
click at [395, 262] on html "Tricky Tray Fundraiser 2025 Track · 101 Discover Earn Rewards 18 Saved 77 Appli…" at bounding box center [738, 350] width 1477 height 701
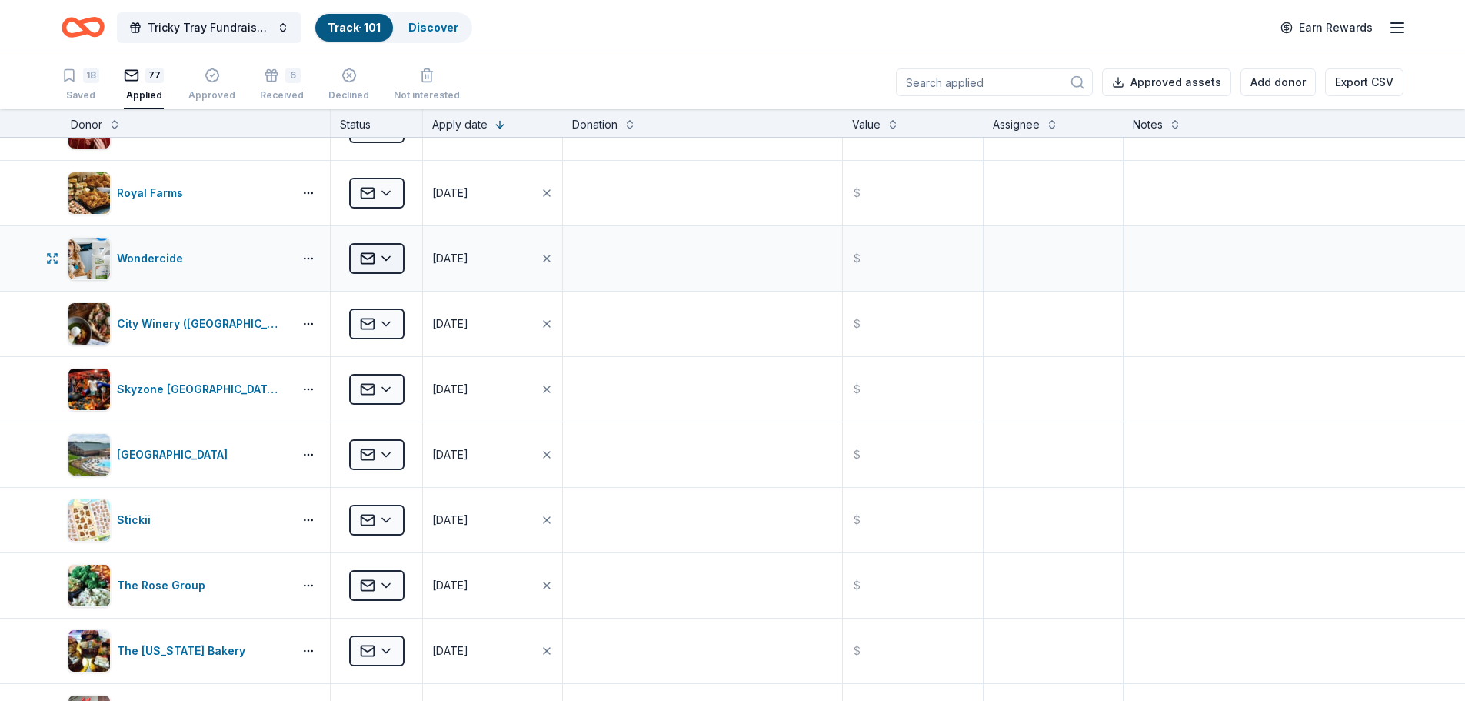
click at [388, 255] on html "Tricky Tray Fundraiser 2025 Track · 101 Discover Earn Rewards 18 Saved 77 Appli…" at bounding box center [732, 350] width 1465 height 701
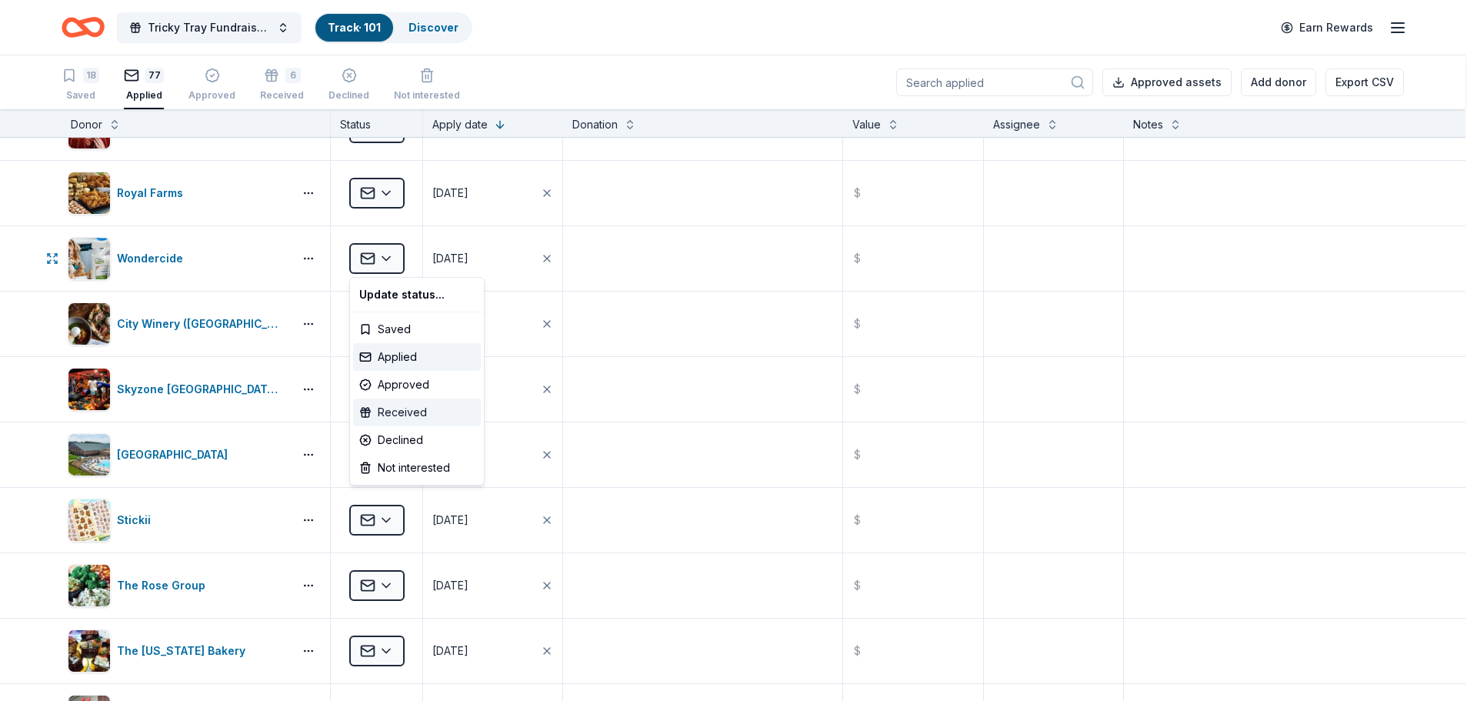
click at [412, 410] on div "Received" at bounding box center [417, 412] width 128 height 28
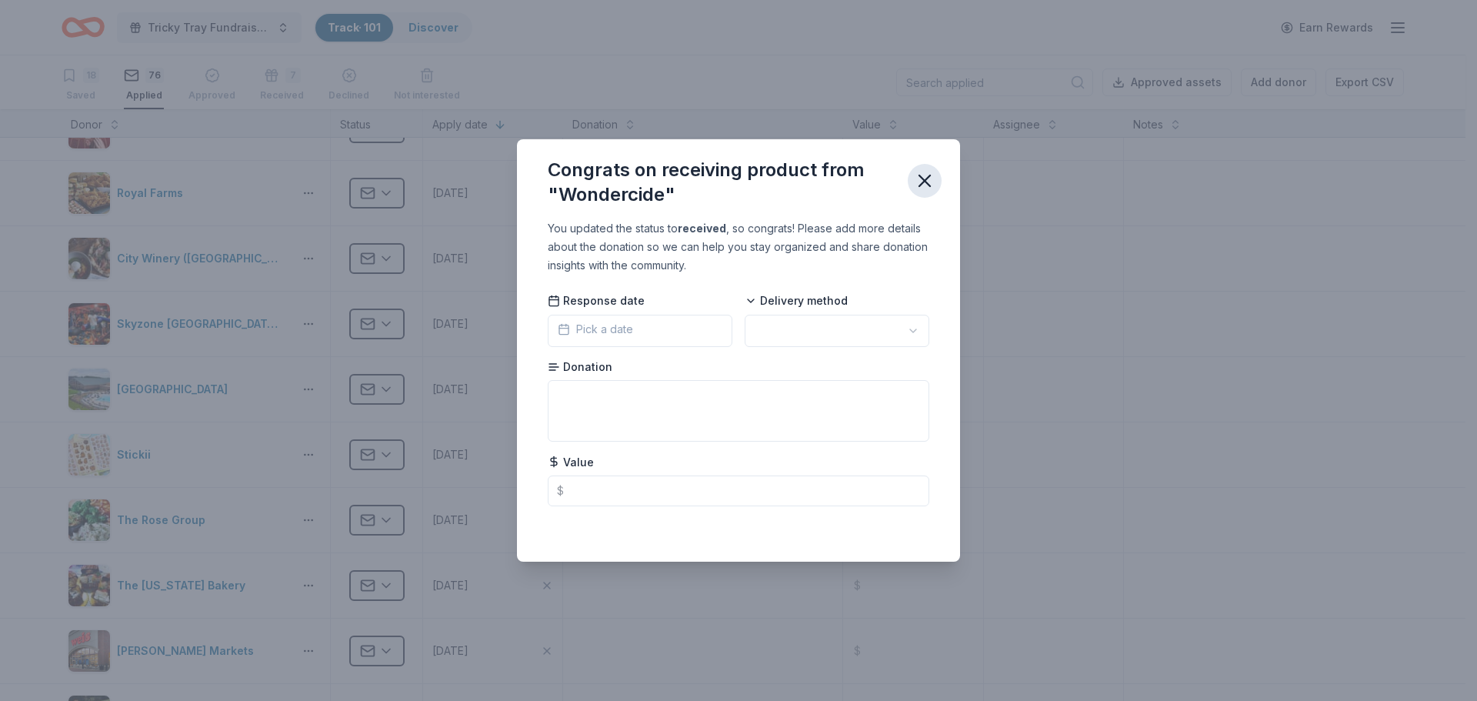
click at [924, 172] on icon "button" at bounding box center [925, 181] width 22 height 22
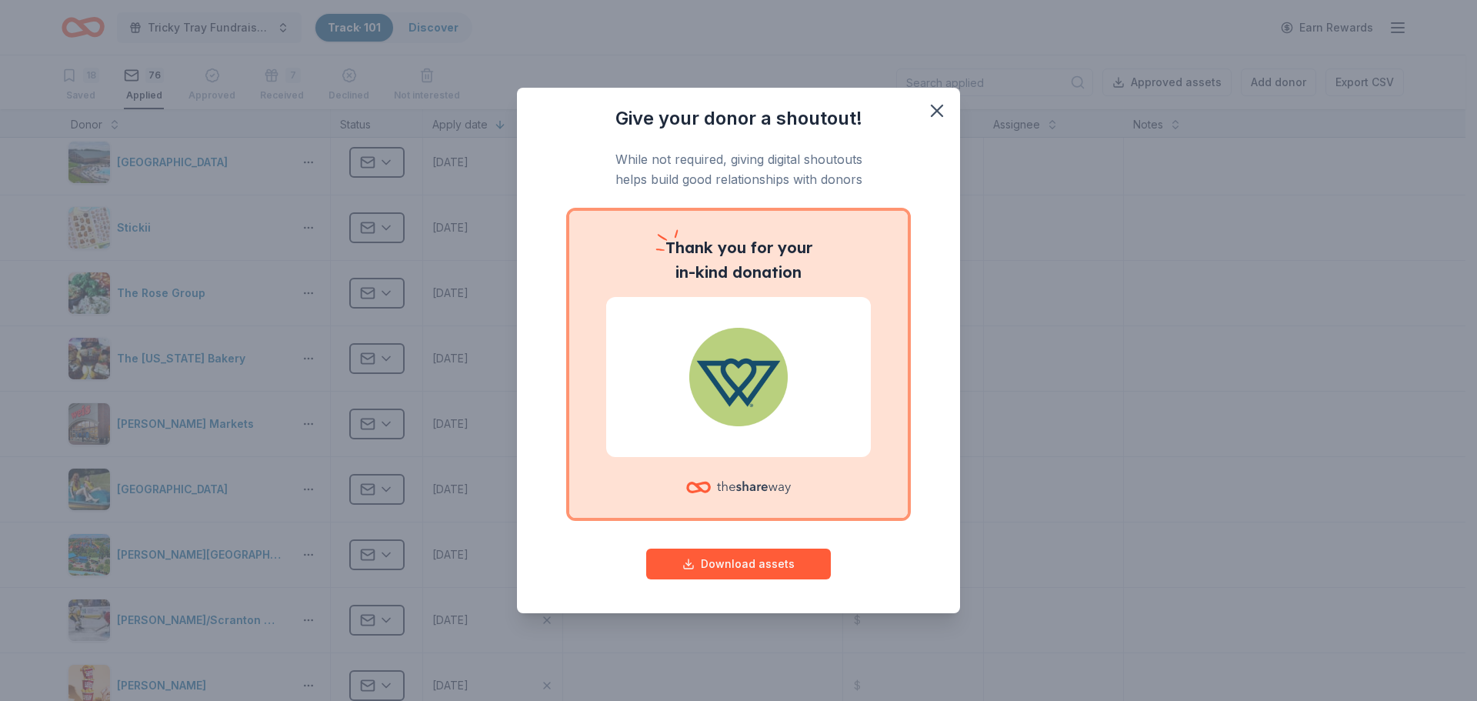
scroll to position [3935, 0]
click at [939, 109] on icon "button" at bounding box center [937, 110] width 11 height 11
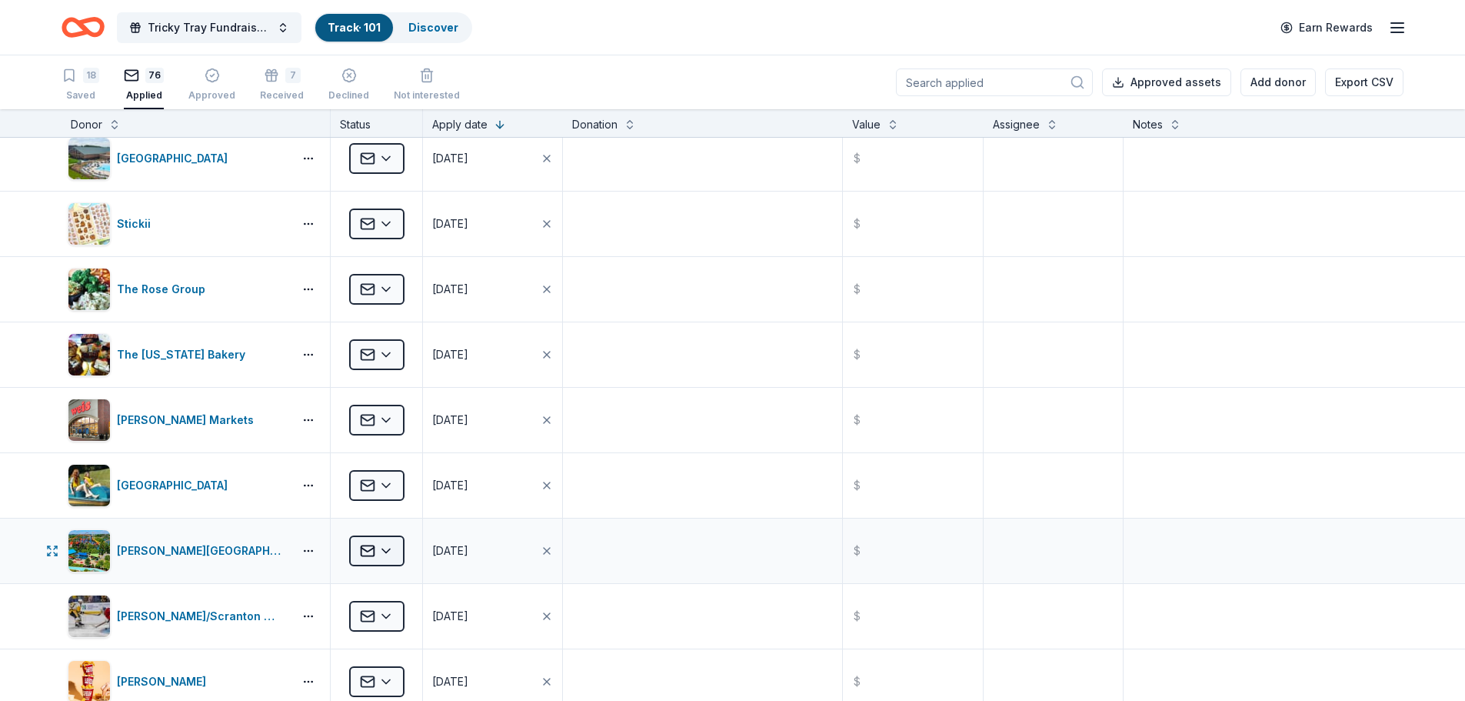
click at [383, 558] on html "Tricky Tray Fundraiser 2025 Track · 101 Discover Earn Rewards 18 Saved 76 Appli…" at bounding box center [732, 350] width 1465 height 701
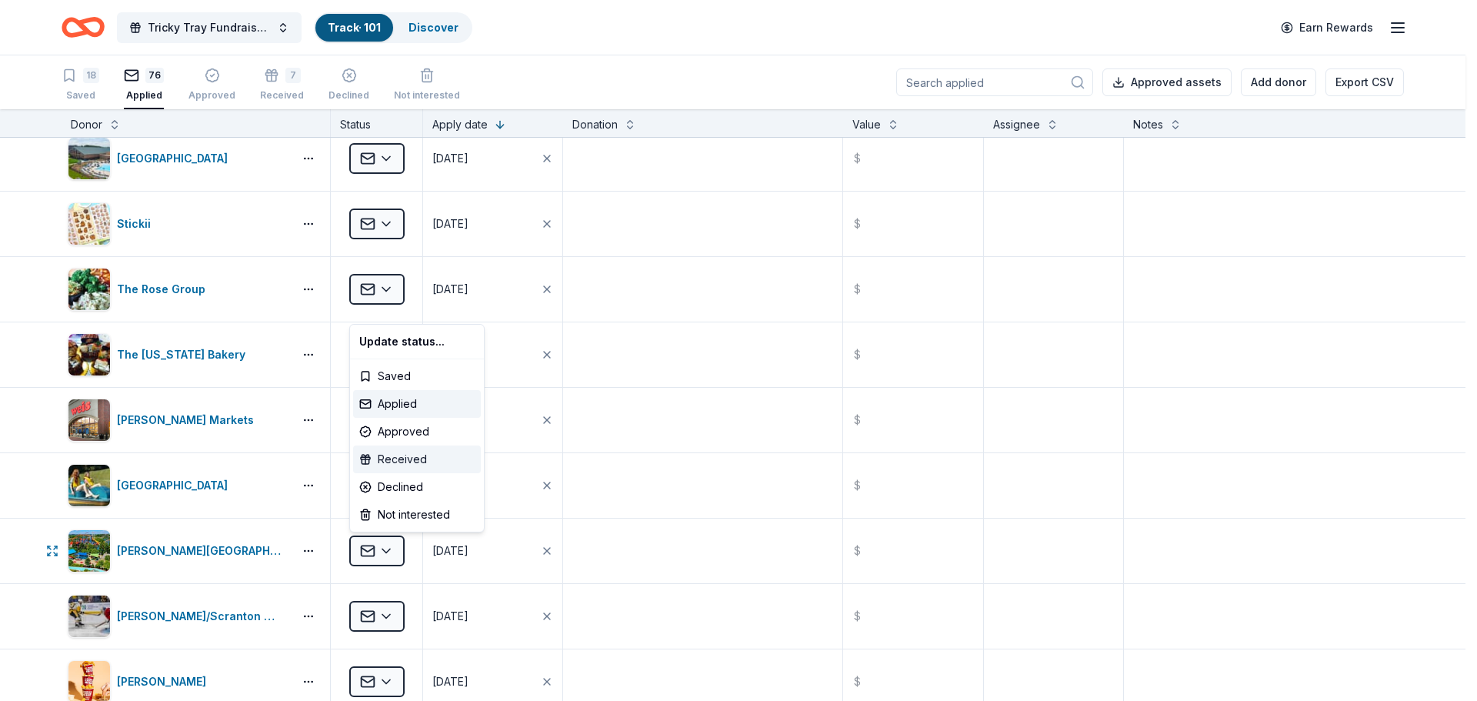
click at [407, 454] on div "Received" at bounding box center [417, 459] width 128 height 28
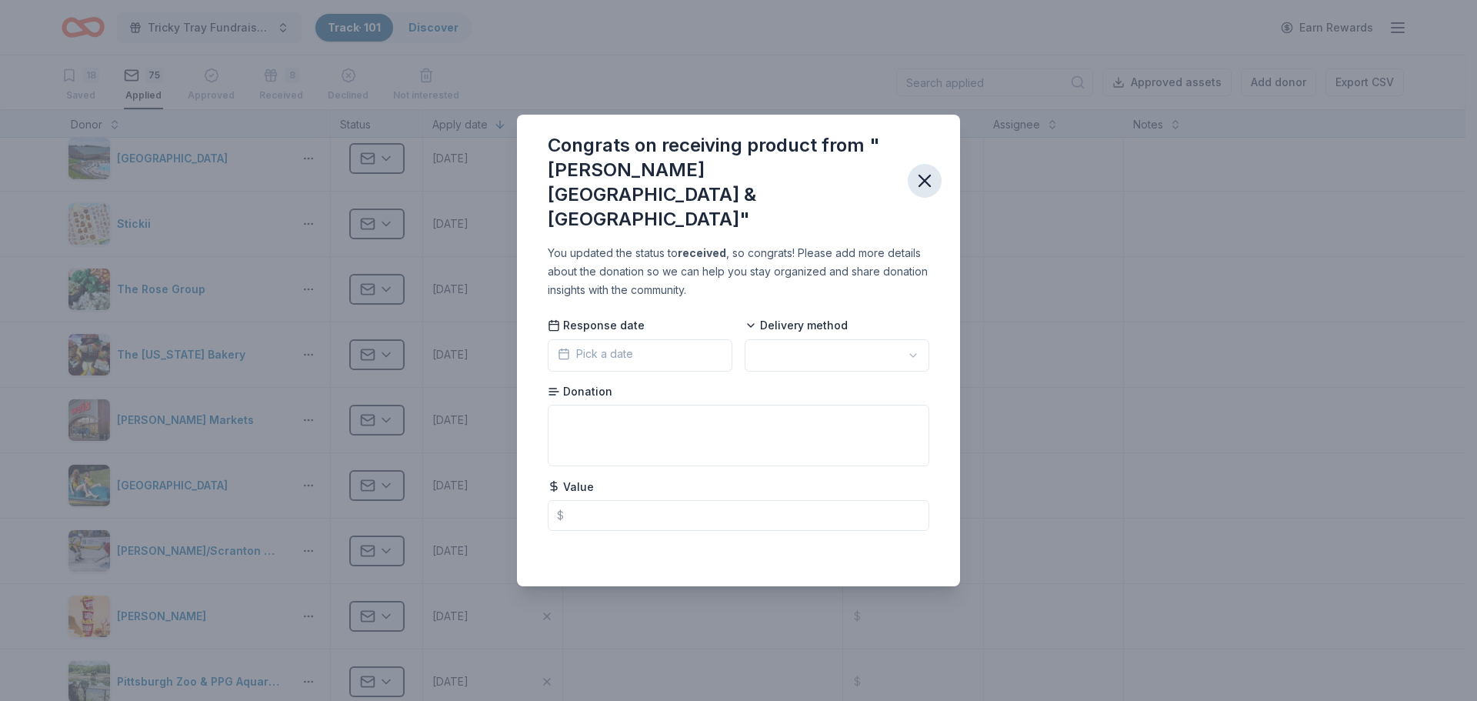
click at [922, 172] on icon "button" at bounding box center [925, 181] width 22 height 22
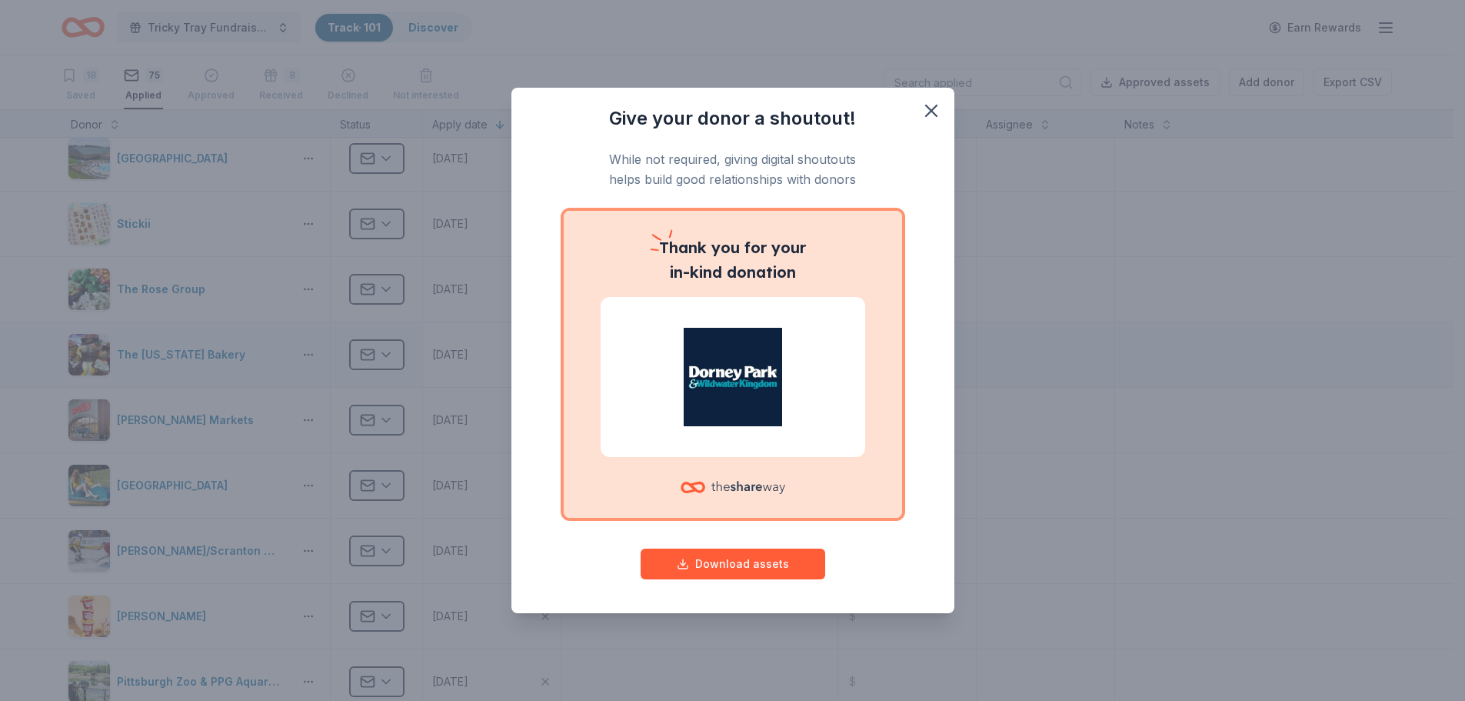
scroll to position [4166, 0]
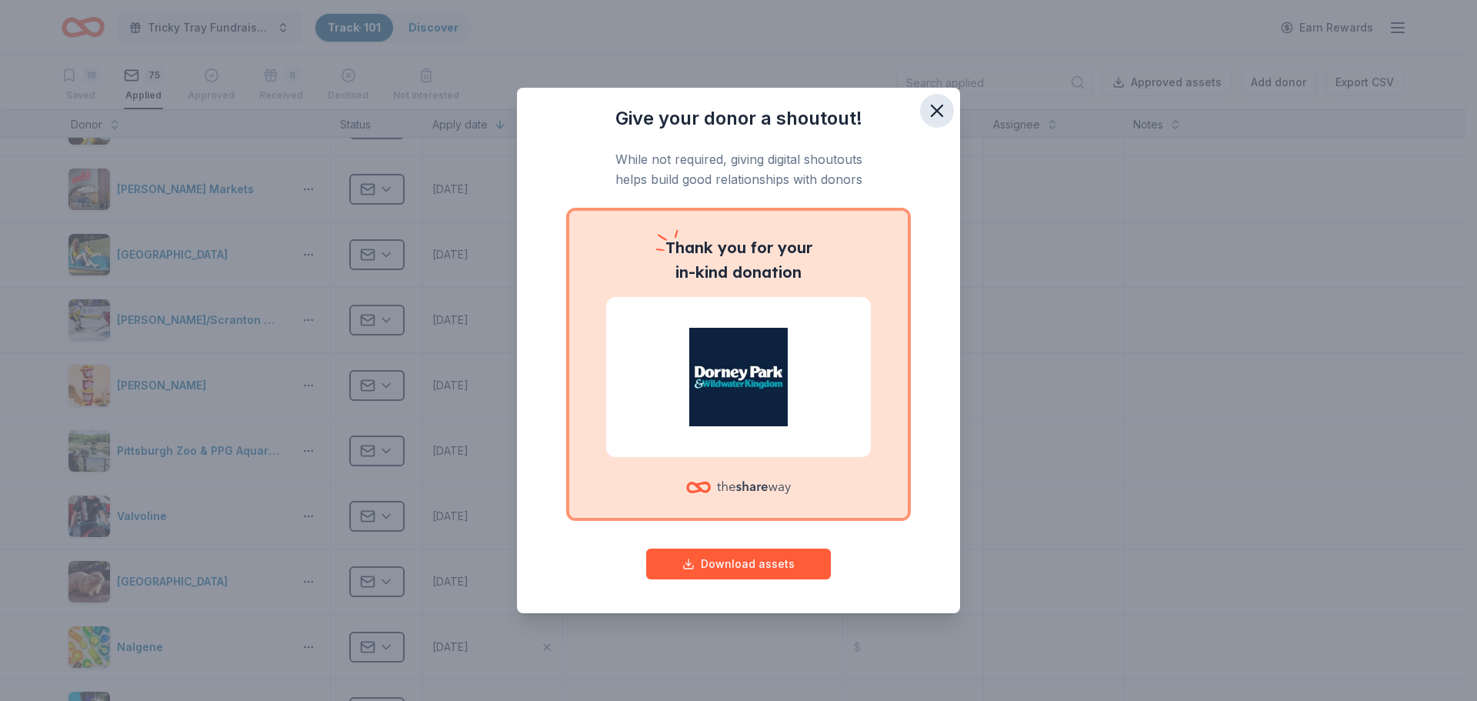
click at [944, 108] on icon "button" at bounding box center [937, 111] width 22 height 22
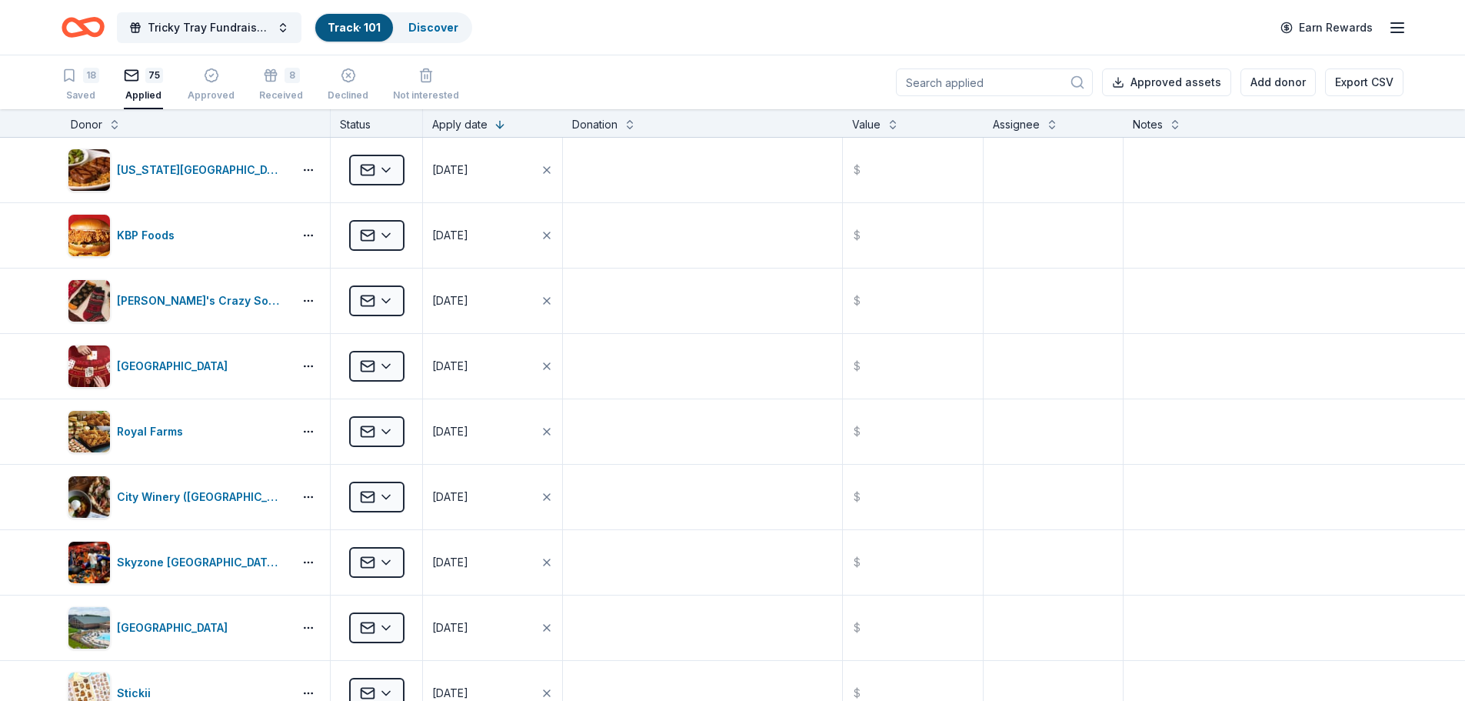
scroll to position [3089, 0]
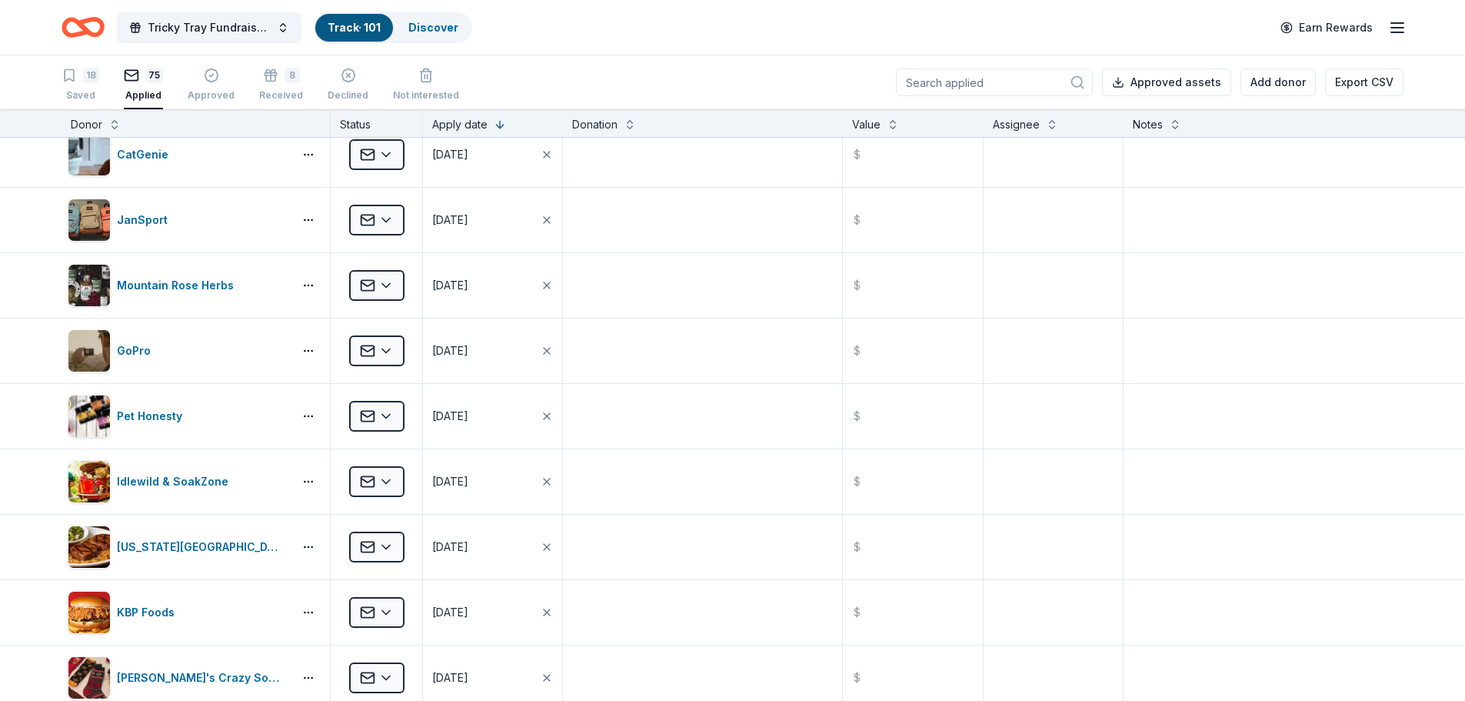
click at [955, 89] on input at bounding box center [994, 82] width 197 height 28
type input "cancun"
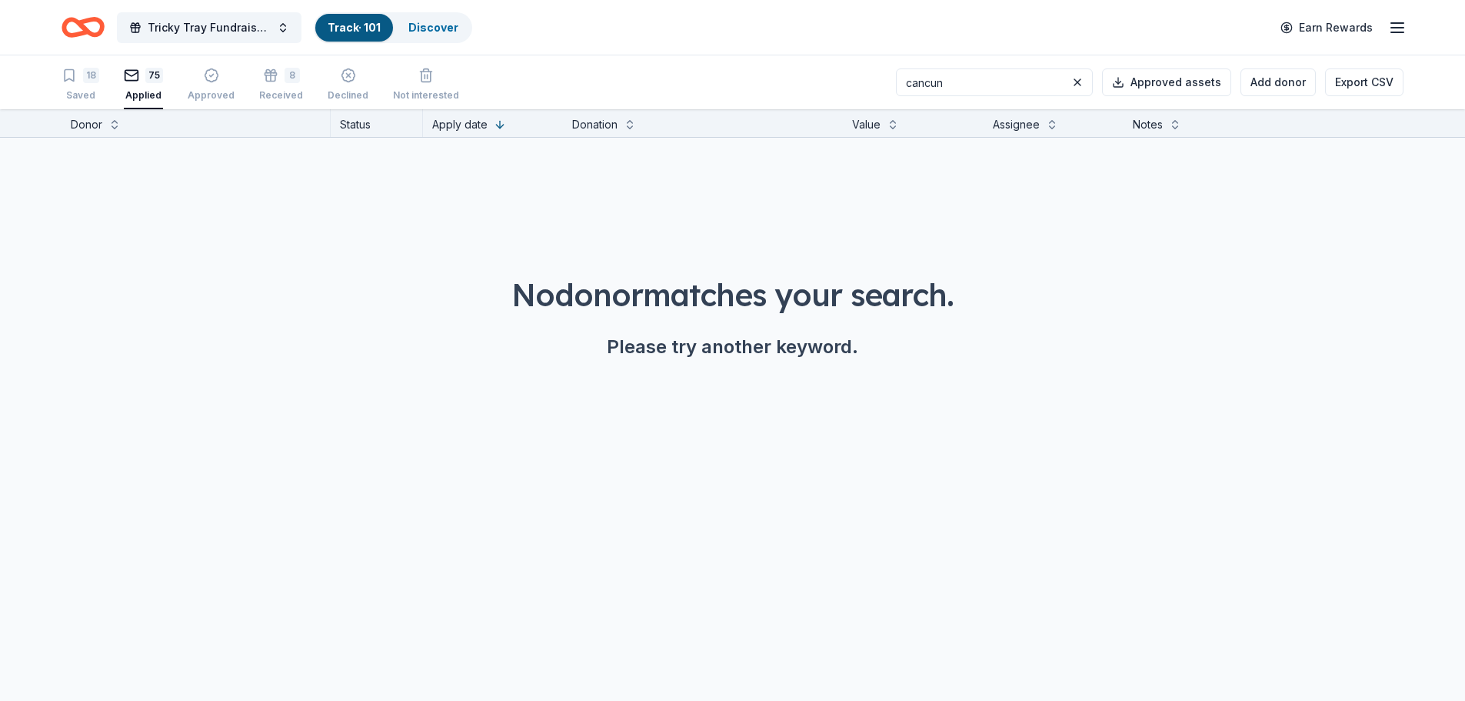
drag, startPoint x: 961, startPoint y: 89, endPoint x: 886, endPoint y: 88, distance: 74.6
click at [886, 88] on div "18 Saved 75 Applied Approved 8 Received Declined Not interested cancun Approved…" at bounding box center [733, 82] width 1342 height 54
